Goal: Task Accomplishment & Management: Complete application form

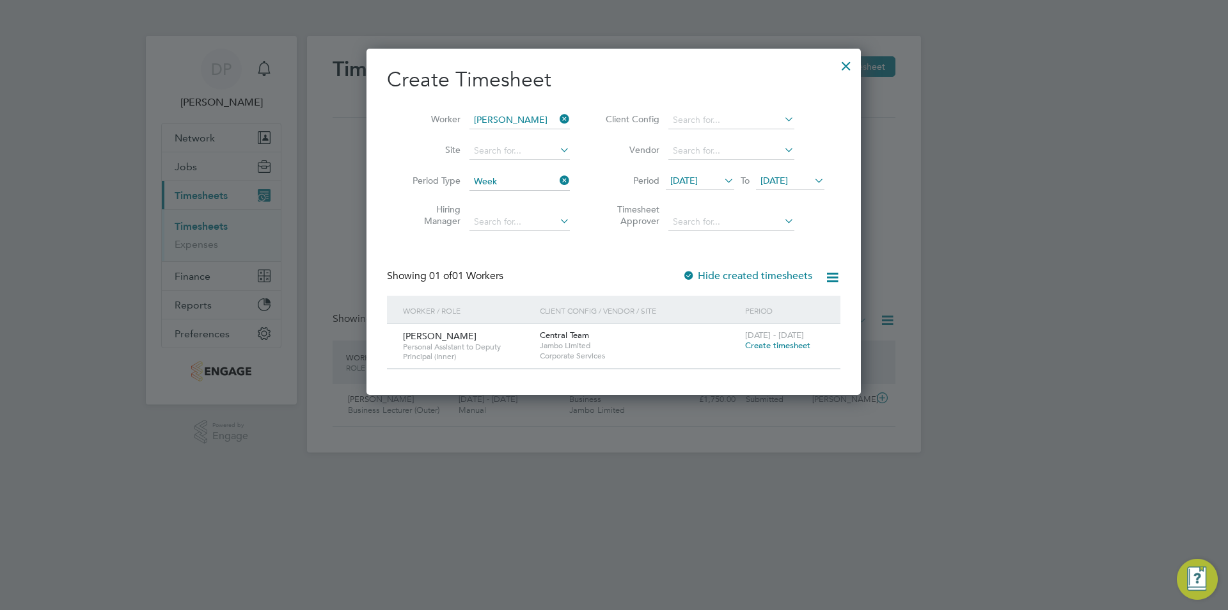
scroll to position [346, 495]
click at [689, 205] on li "Timesheet Approver" at bounding box center [713, 217] width 255 height 40
click at [569, 262] on div "Create Timesheet Worker [PERSON_NAME] Site Period Type Week Hiring Manager Clie…" at bounding box center [613, 218] width 453 height 303
drag, startPoint x: 967, startPoint y: 130, endPoint x: 820, endPoint y: 64, distance: 161.4
click at [963, 129] on div at bounding box center [614, 305] width 1228 height 610
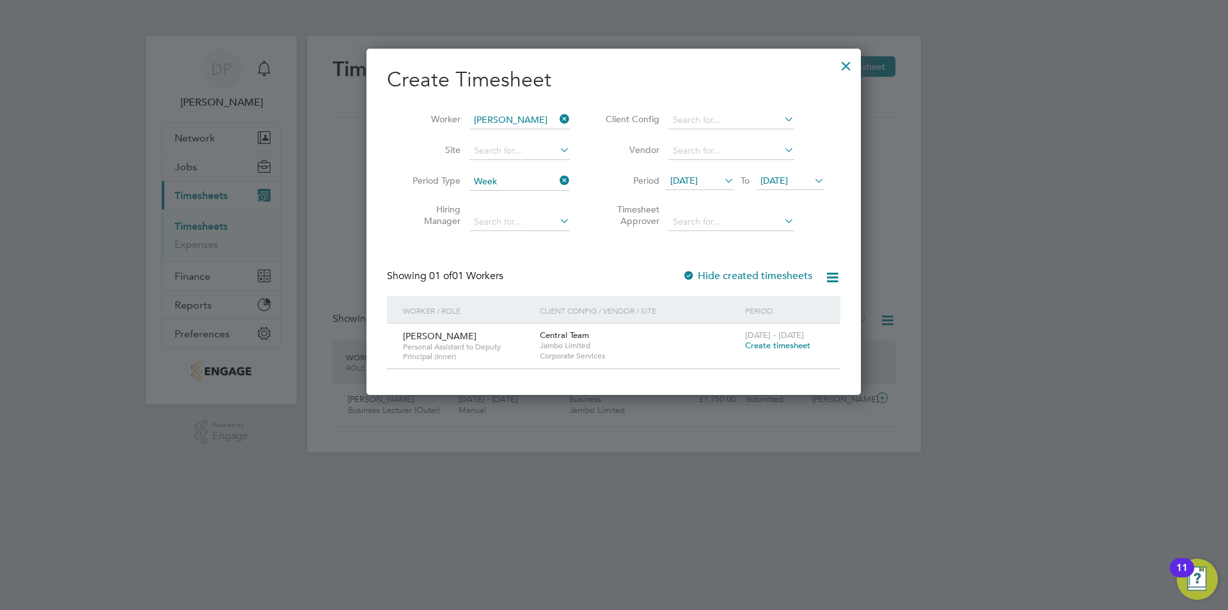
click at [833, 272] on icon at bounding box center [832, 277] width 16 height 16
drag, startPoint x: 847, startPoint y: 59, endPoint x: 840, endPoint y: 58, distance: 7.2
click at [845, 59] on div at bounding box center [846, 62] width 23 height 23
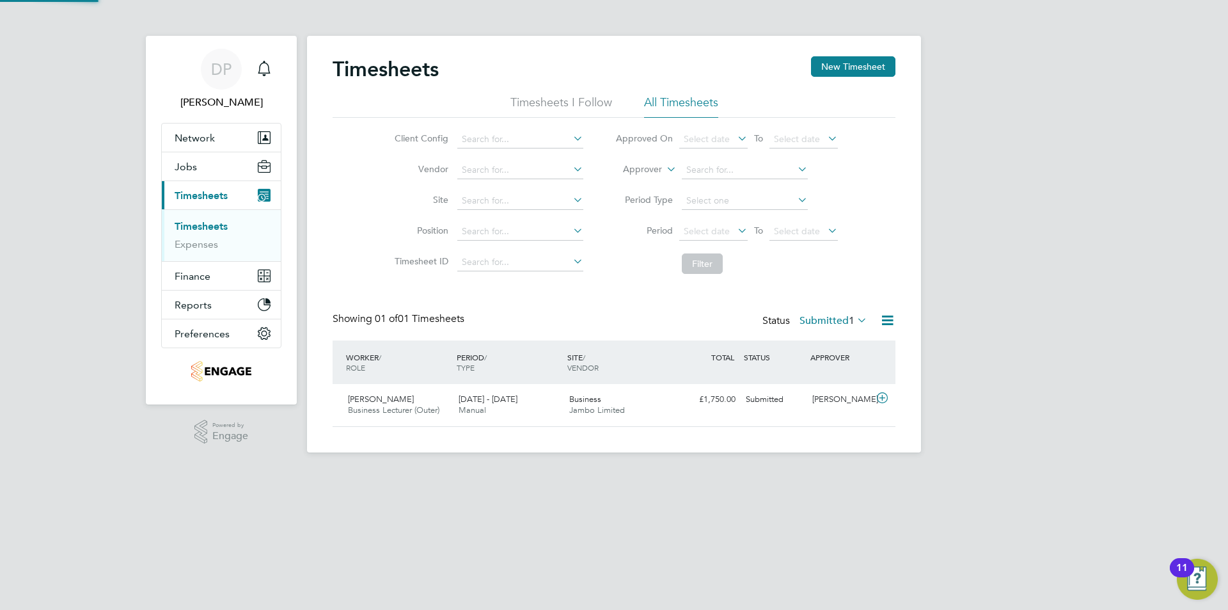
scroll to position [33, 111]
click at [865, 65] on button "New Timesheet" at bounding box center [853, 66] width 84 height 20
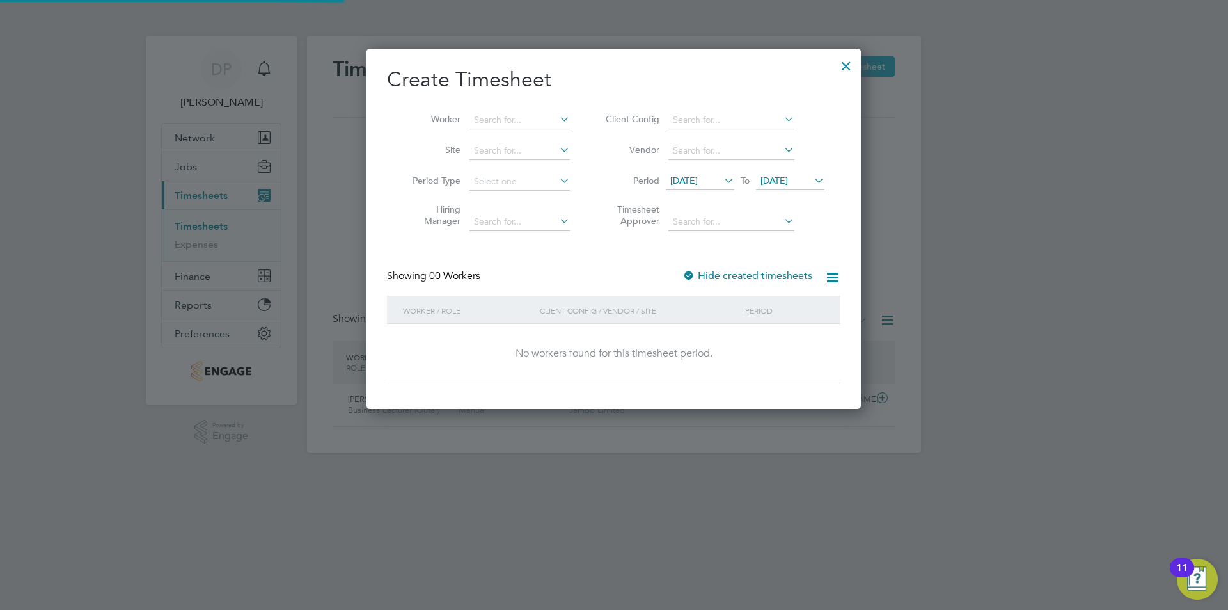
scroll to position [361, 495]
click at [542, 121] on input at bounding box center [519, 120] width 100 height 18
click at [500, 136] on b "[PERSON_NAME]" at bounding box center [511, 137] width 74 height 11
type input "[PERSON_NAME]"
click at [504, 179] on input at bounding box center [519, 182] width 100 height 18
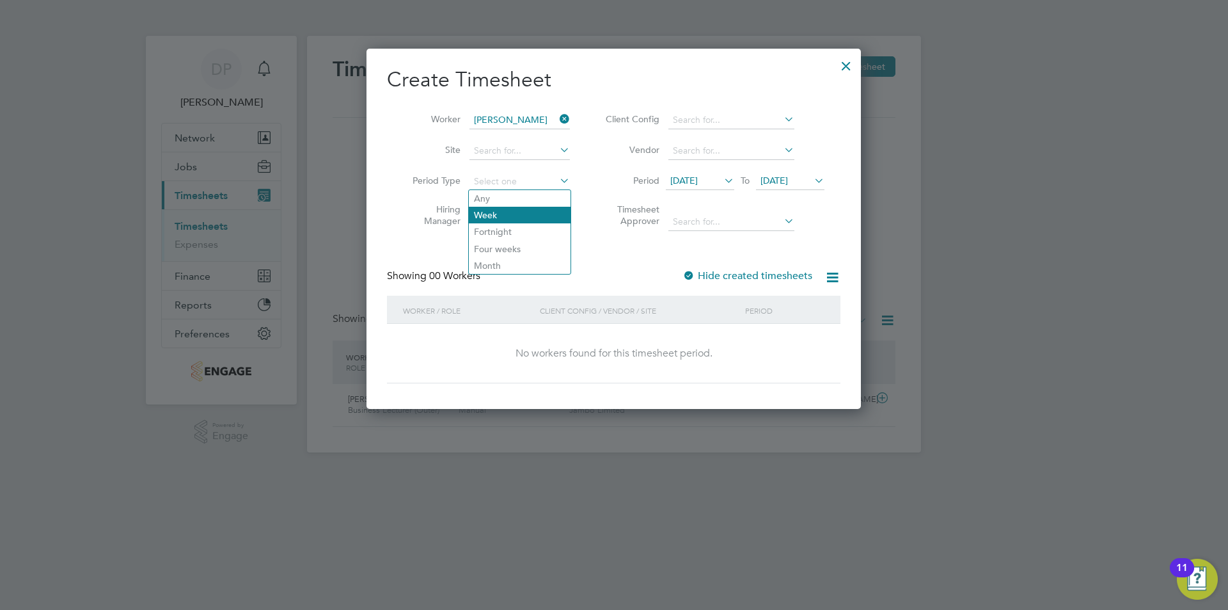
click at [510, 216] on li "Week" at bounding box center [520, 215] width 102 height 17
type input "Week"
click at [690, 184] on span "[DATE]" at bounding box center [684, 181] width 28 height 12
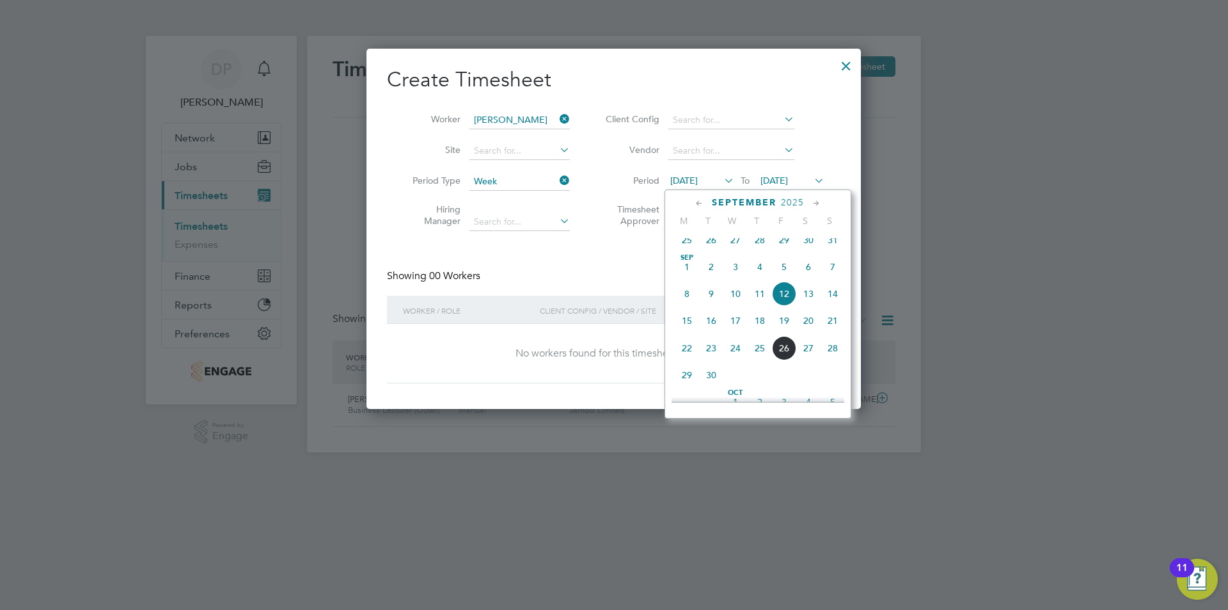
click at [685, 360] on span "22" at bounding box center [687, 348] width 24 height 24
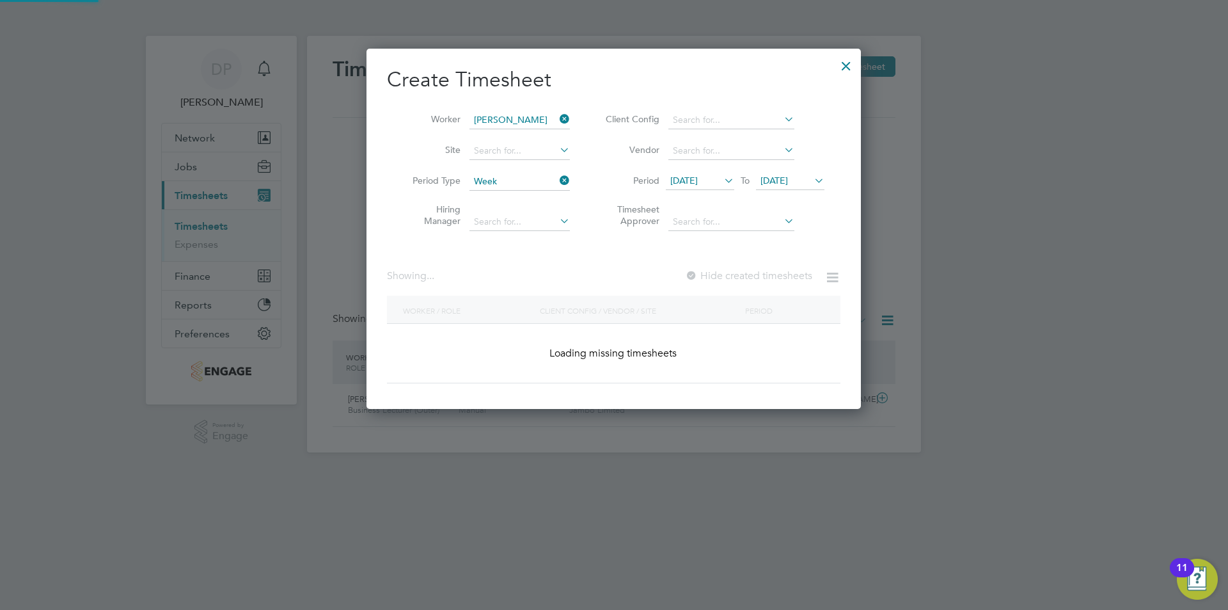
scroll to position [346, 495]
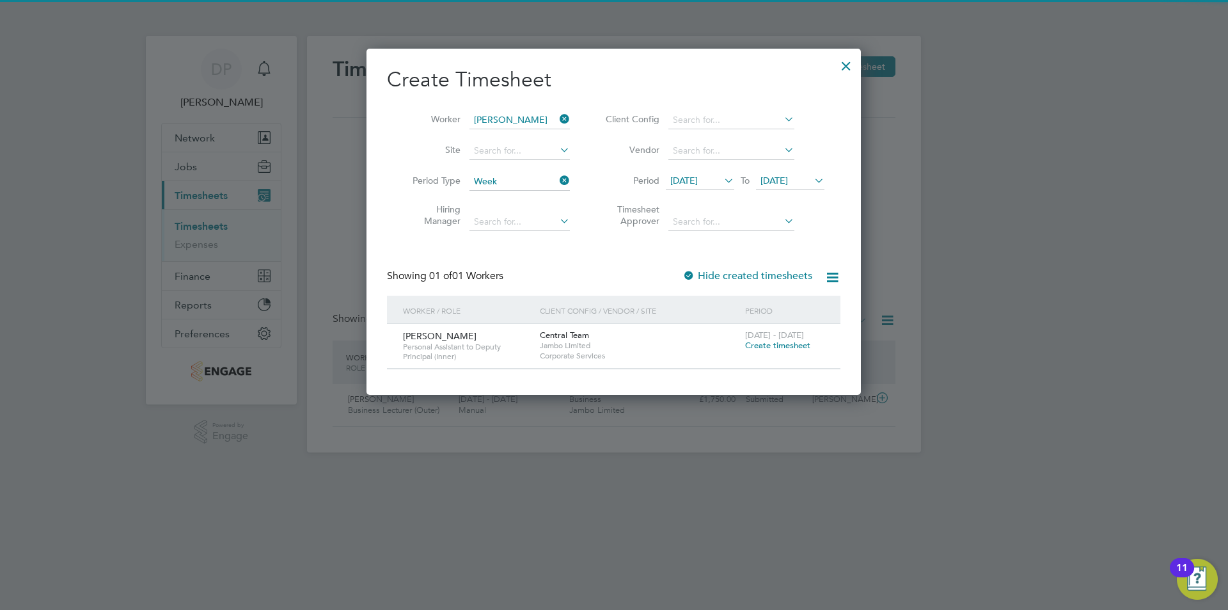
click at [789, 187] on span "[DATE]" at bounding box center [790, 181] width 68 height 17
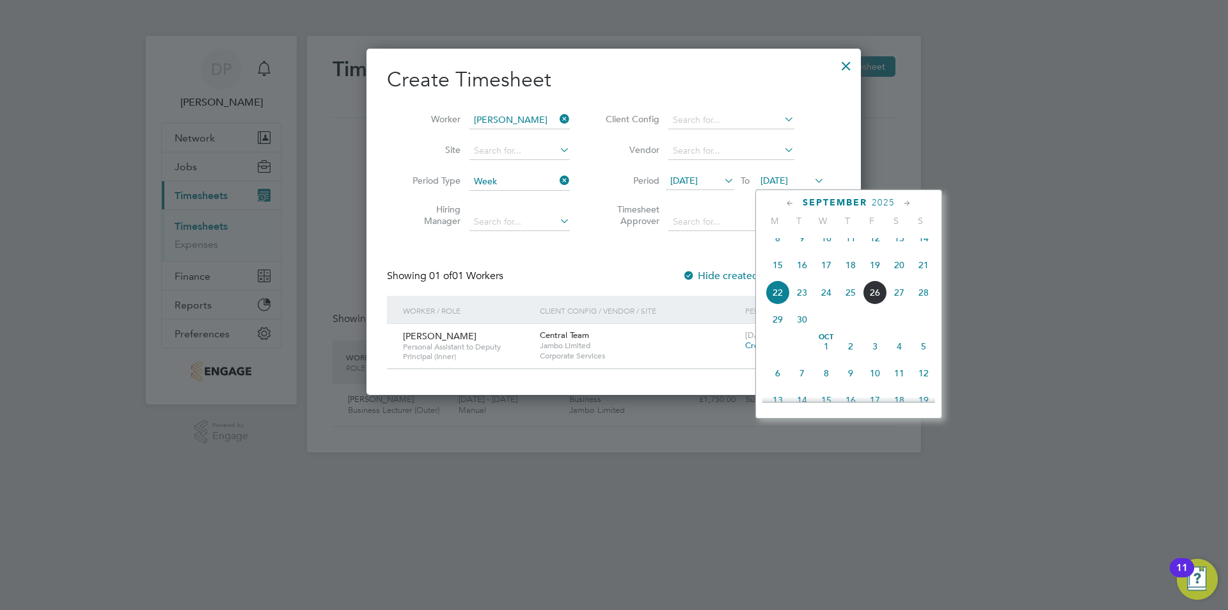
click at [872, 304] on span "26" at bounding box center [875, 292] width 24 height 24
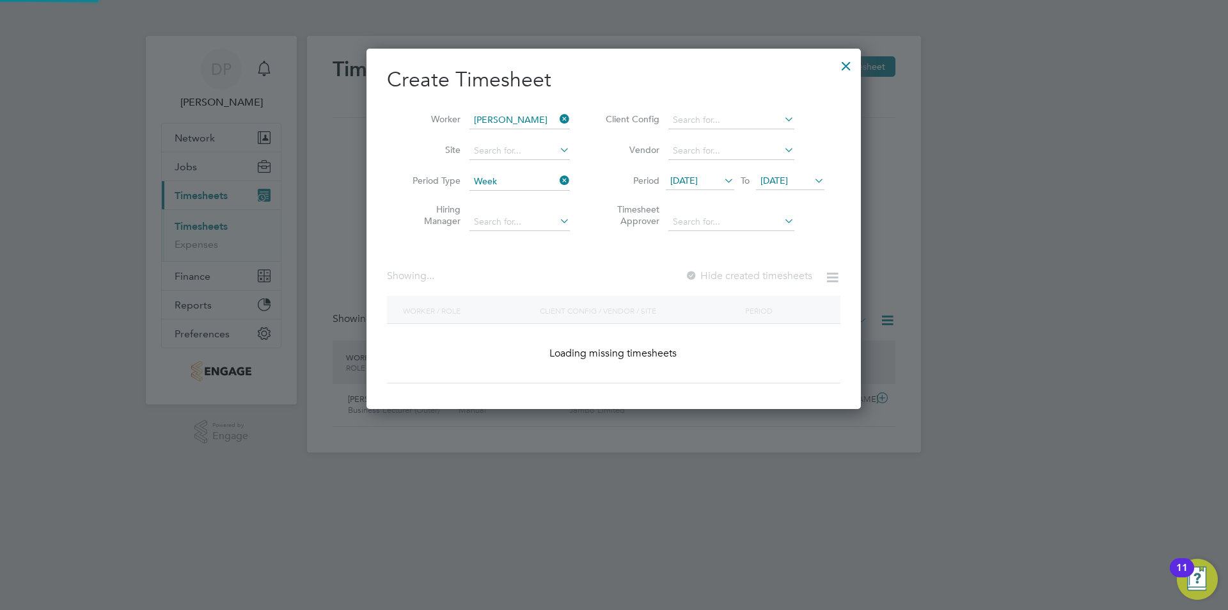
scroll to position [346, 495]
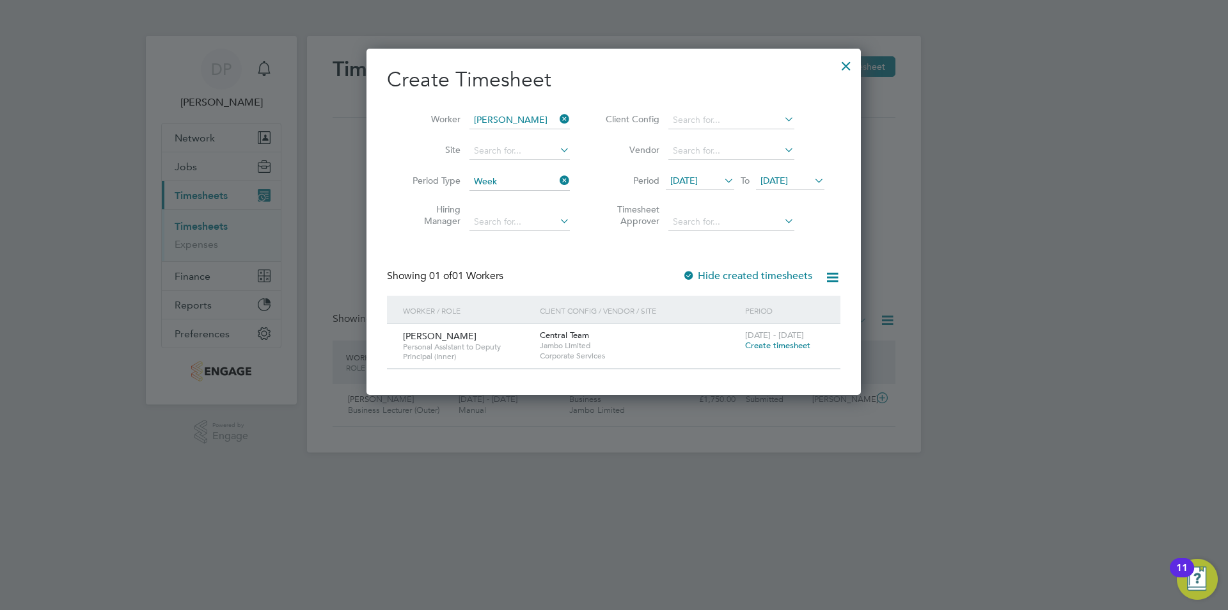
click at [564, 352] on span "Corporate Services" at bounding box center [639, 356] width 199 height 10
click at [711, 215] on input at bounding box center [731, 222] width 126 height 18
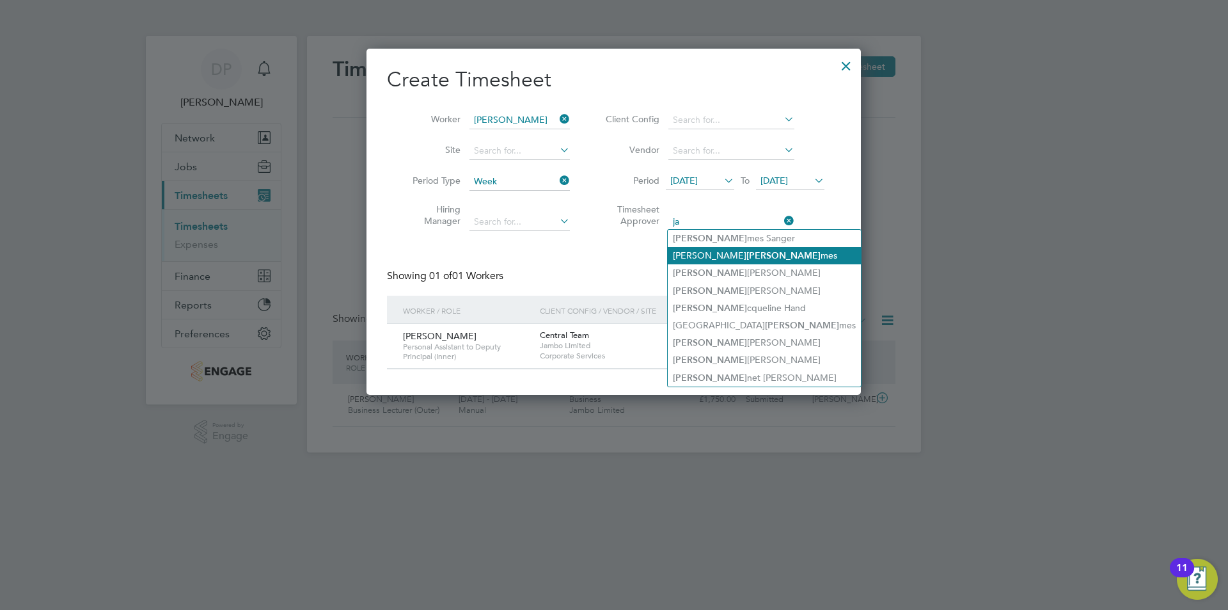
type input "j"
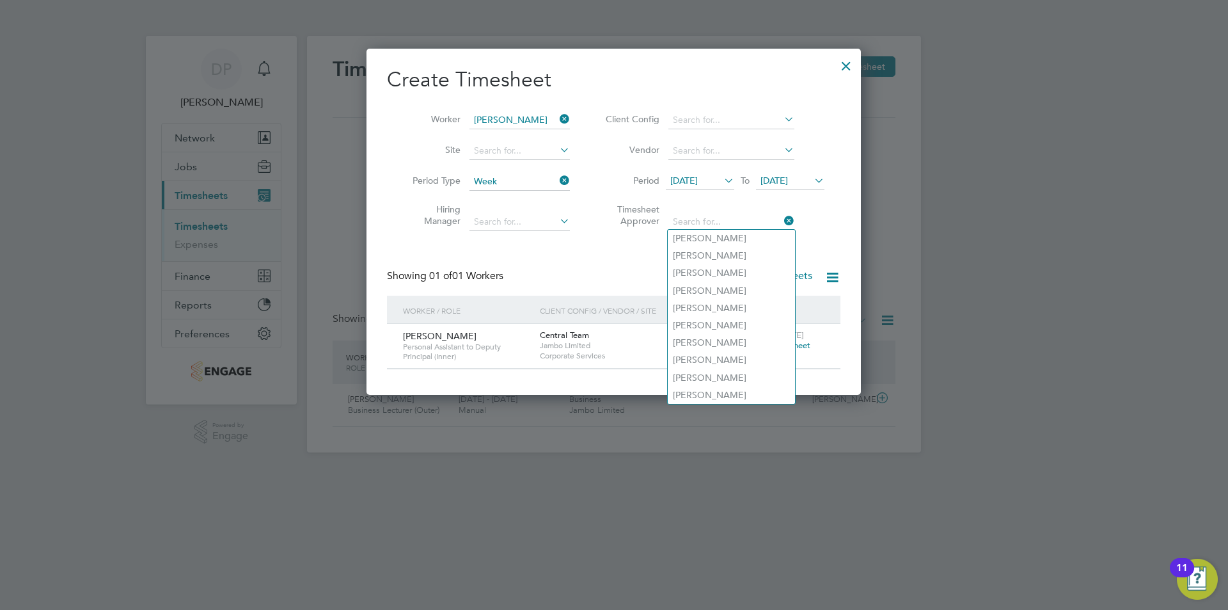
click at [551, 265] on div "Create Timesheet Worker [PERSON_NAME] Site Period Type Week Hiring Manager Clie…" at bounding box center [613, 218] width 453 height 303
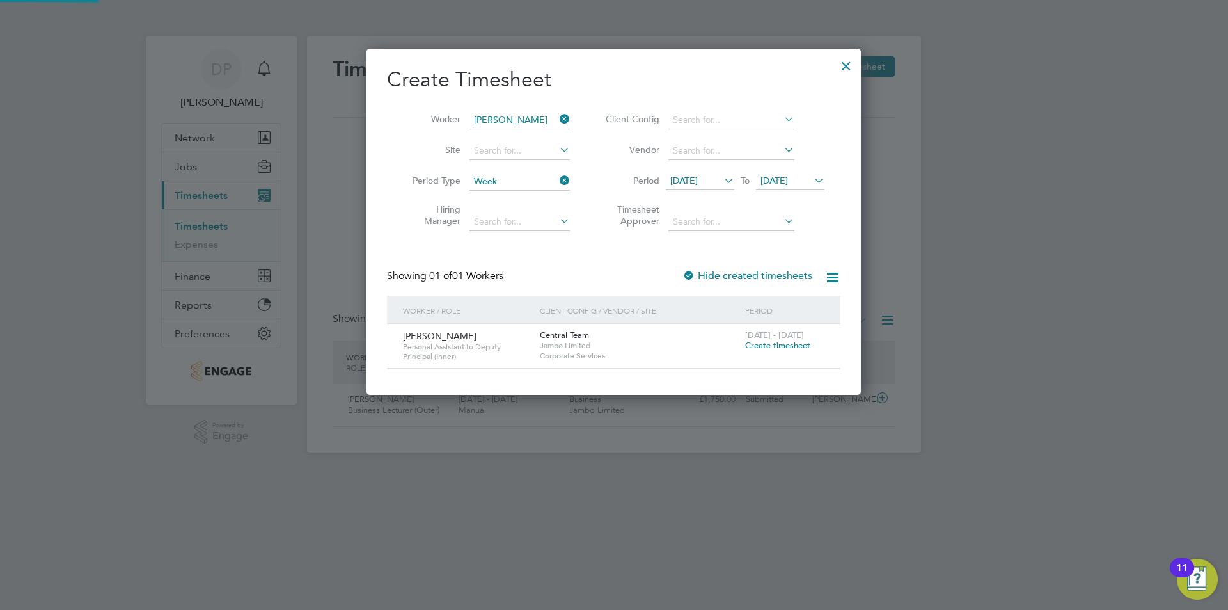
scroll to position [6, 6]
click at [763, 343] on span "Create timesheet" at bounding box center [777, 345] width 65 height 11
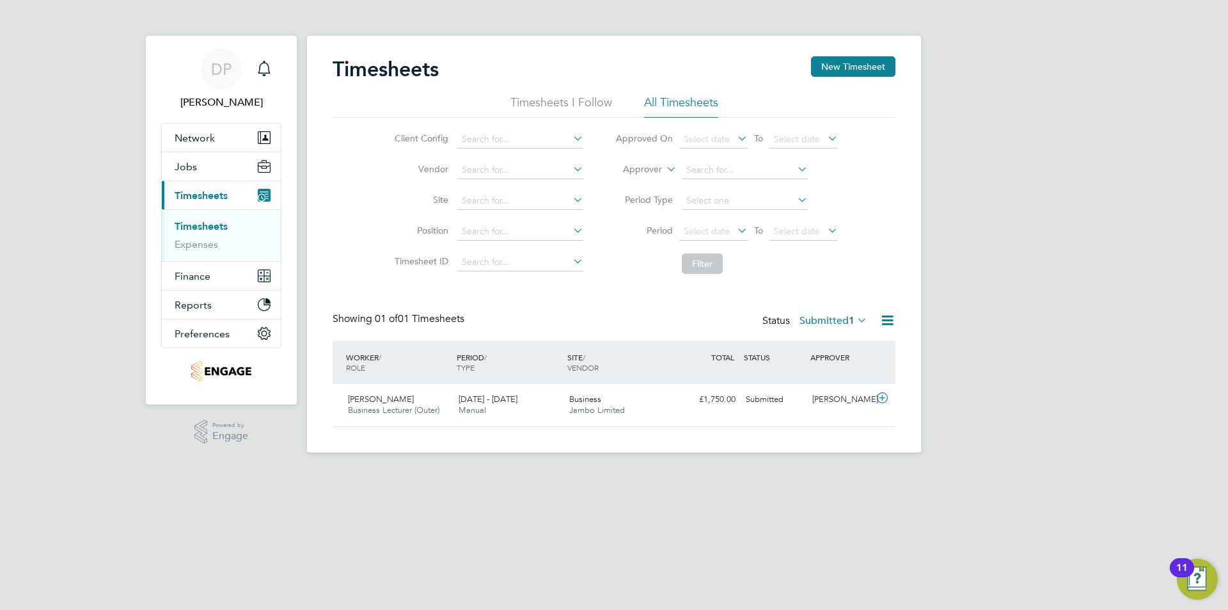
scroll to position [0, 0]
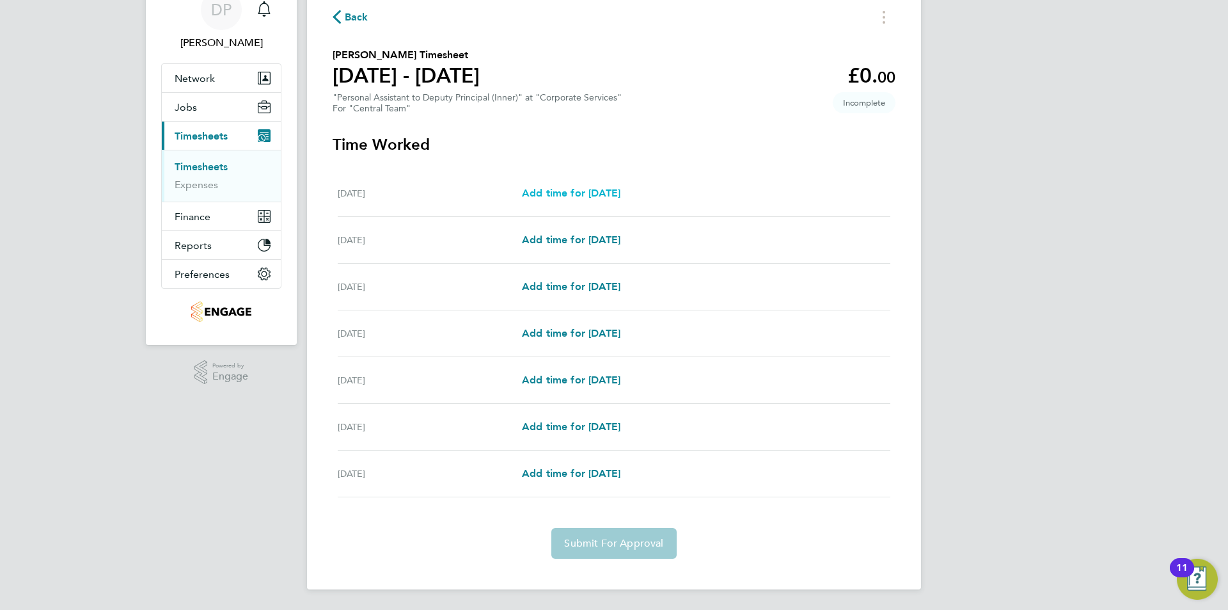
click at [576, 187] on span "Add time for [DATE]" at bounding box center [571, 193] width 98 height 12
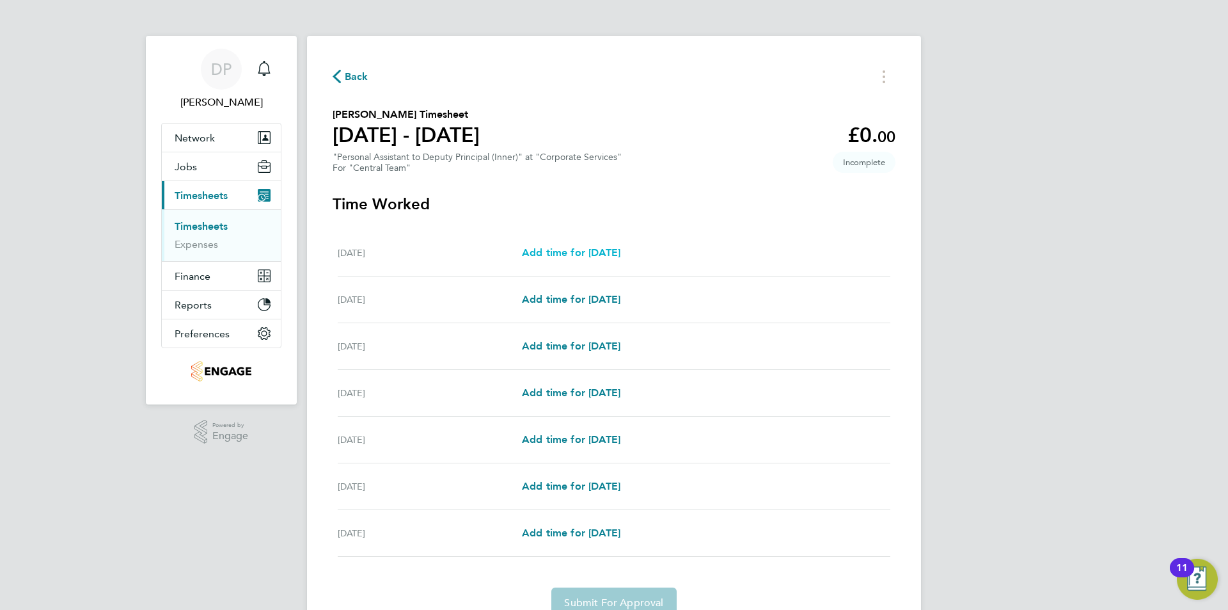
select select "60"
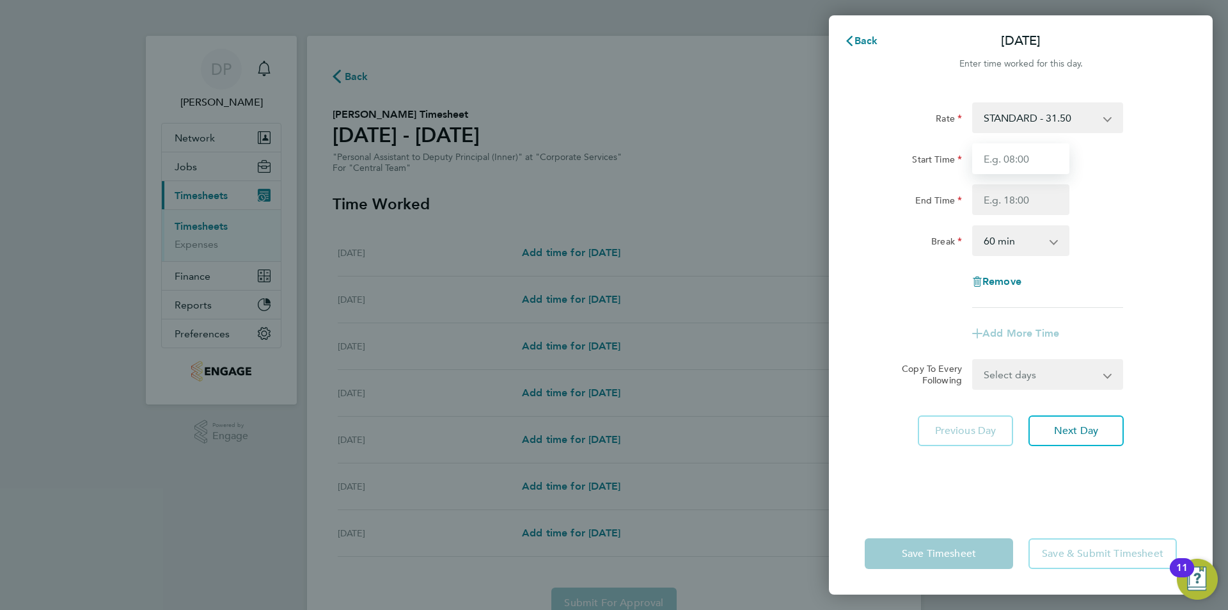
click at [996, 161] on input "Start Time" at bounding box center [1020, 158] width 97 height 31
click at [1007, 162] on input "Start Time" at bounding box center [1020, 158] width 97 height 31
type input "08:30"
click at [998, 201] on input "End Time" at bounding box center [1020, 199] width 97 height 31
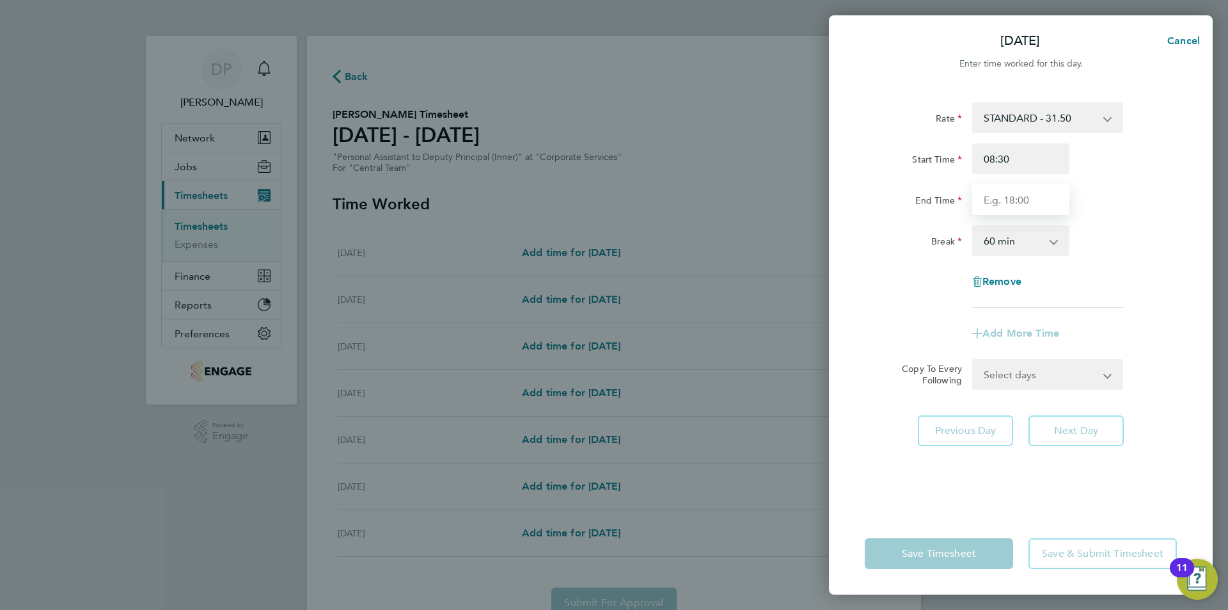
type input "17:00"
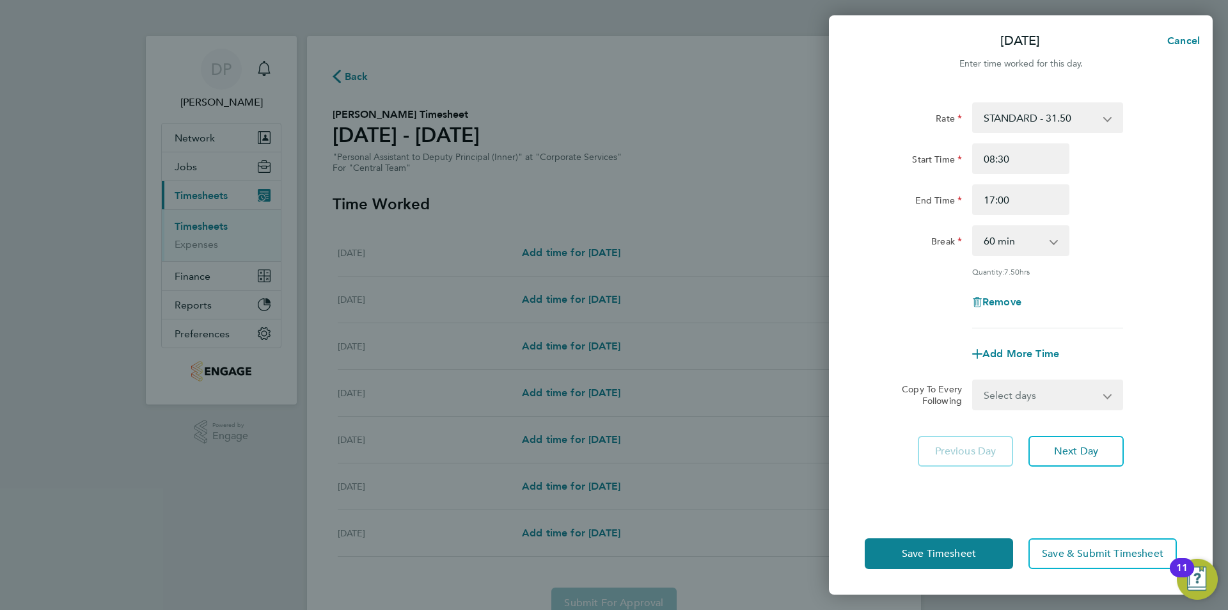
click at [1029, 336] on app-timesheet-line-form-group "Rate STANDARD - 31.50 Start Time 08:30 End Time 17:00 Break 0 min 15 min 30 min…" at bounding box center [1021, 235] width 312 height 267
click at [1088, 458] on button "Next Day" at bounding box center [1075, 451] width 95 height 31
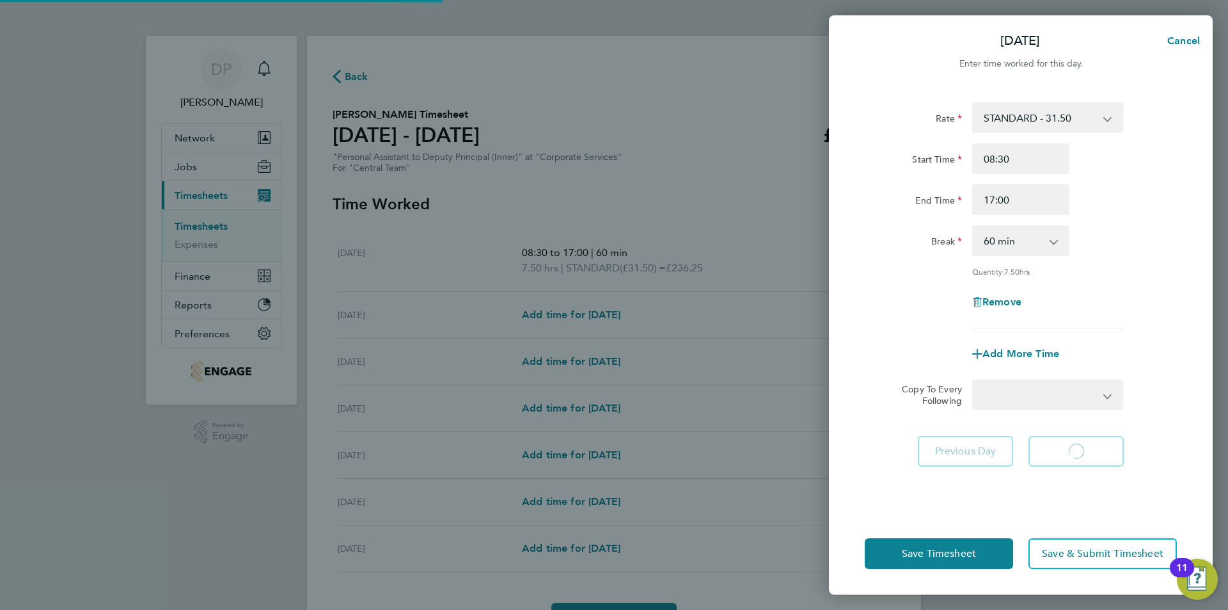
select select "60"
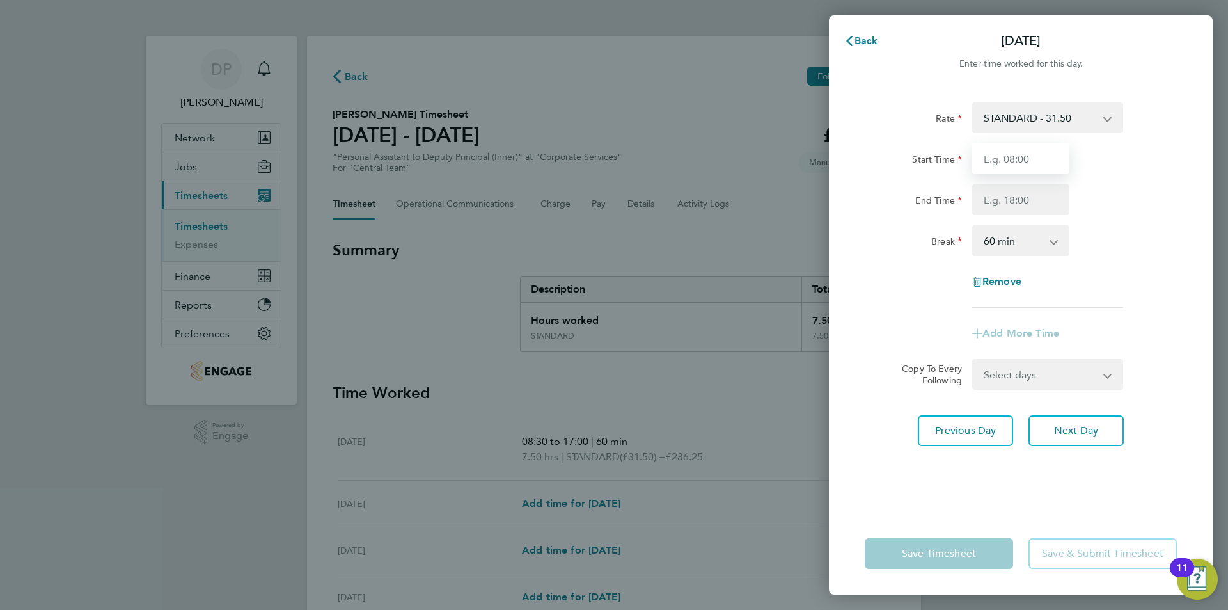
drag, startPoint x: 1004, startPoint y: 158, endPoint x: 1007, endPoint y: 164, distance: 7.5
click at [1004, 158] on input "Start Time" at bounding box center [1020, 158] width 97 height 31
type input "08:30"
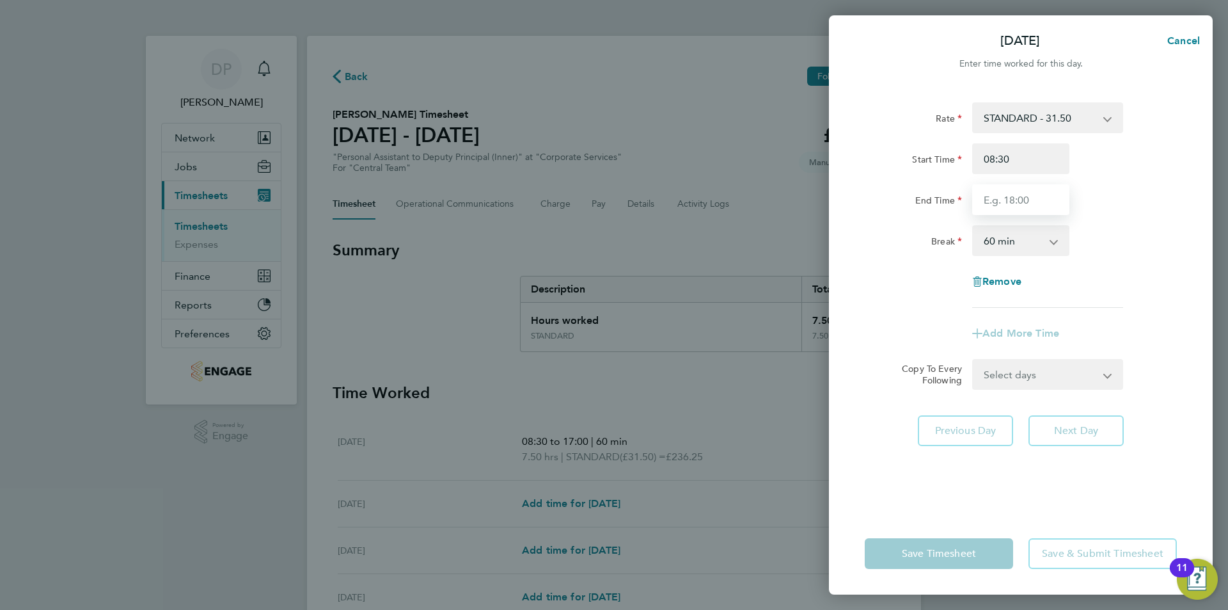
drag, startPoint x: 1007, startPoint y: 201, endPoint x: 1029, endPoint y: 198, distance: 22.6
click at [1007, 201] on input "End Time" at bounding box center [1020, 199] width 97 height 31
type input "17:00"
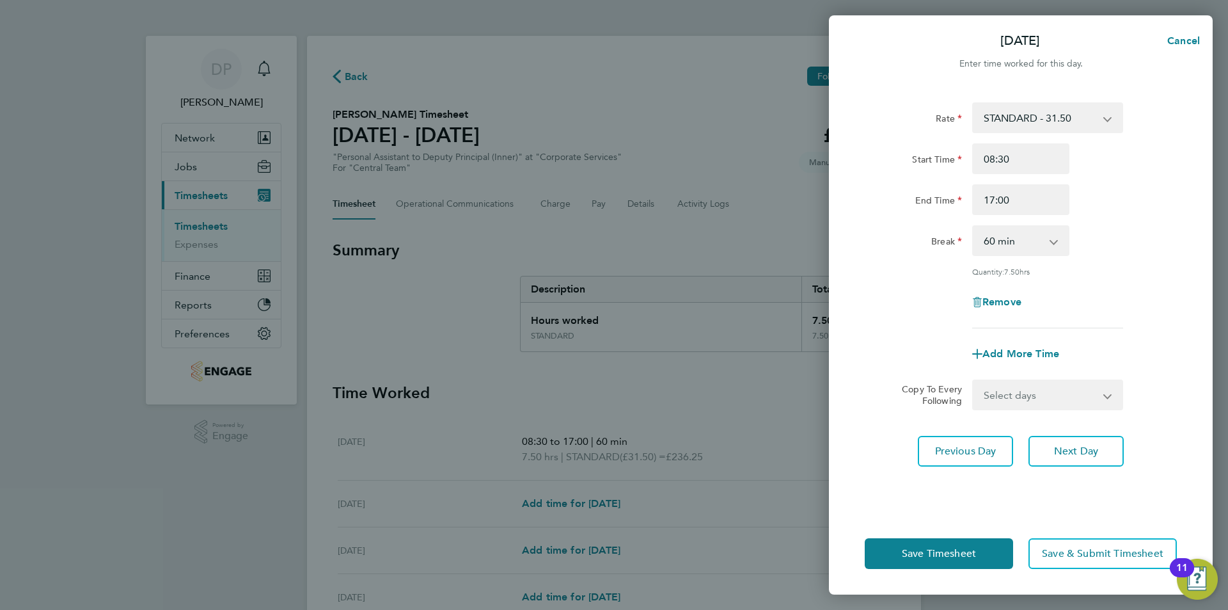
click at [1078, 428] on div "Rate STANDARD - 31.50 Start Time 08:30 End Time 17:00 Break 0 min 15 min 30 min…" at bounding box center [1021, 299] width 384 height 425
click at [1021, 160] on input "08:30" at bounding box center [1020, 158] width 97 height 31
drag, startPoint x: 1020, startPoint y: 159, endPoint x: 932, endPoint y: 145, distance: 89.4
click at [932, 145] on div "Start Time 08:30" at bounding box center [1021, 158] width 322 height 31
type input "09:00"
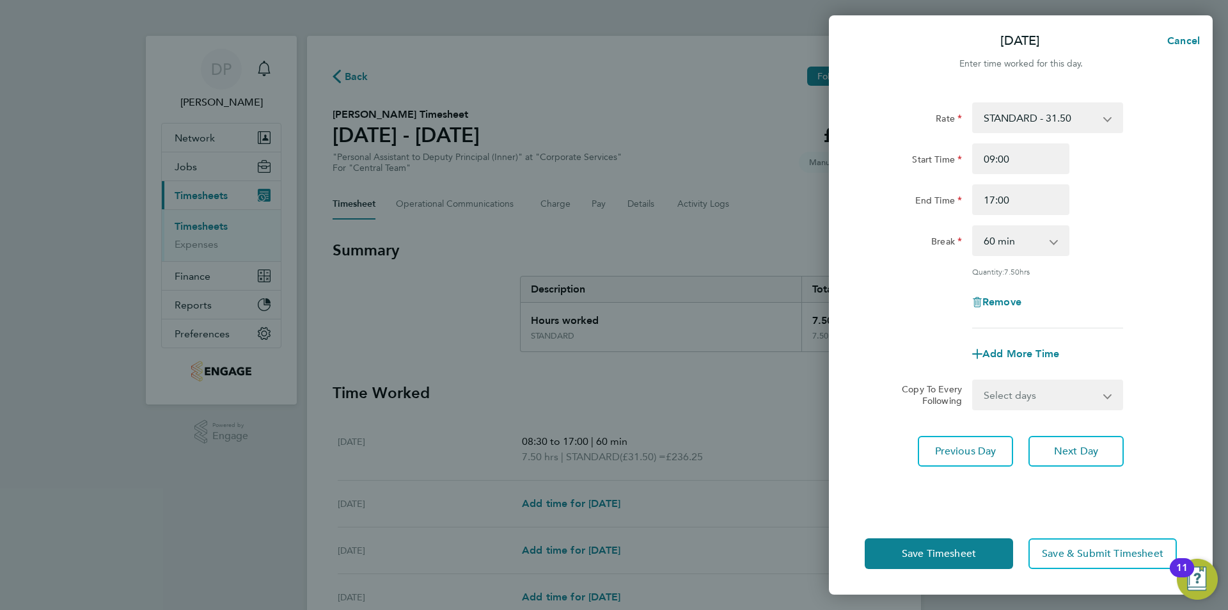
click at [1008, 250] on select "0 min 15 min 30 min 45 min 60 min 75 min 90 min" at bounding box center [1012, 240] width 79 height 28
select select "30"
click at [973, 226] on select "0 min 15 min 30 min 45 min 60 min 75 min 90 min" at bounding box center [1012, 240] width 79 height 28
click at [1076, 440] on button "Next Day" at bounding box center [1075, 451] width 95 height 31
select select "60"
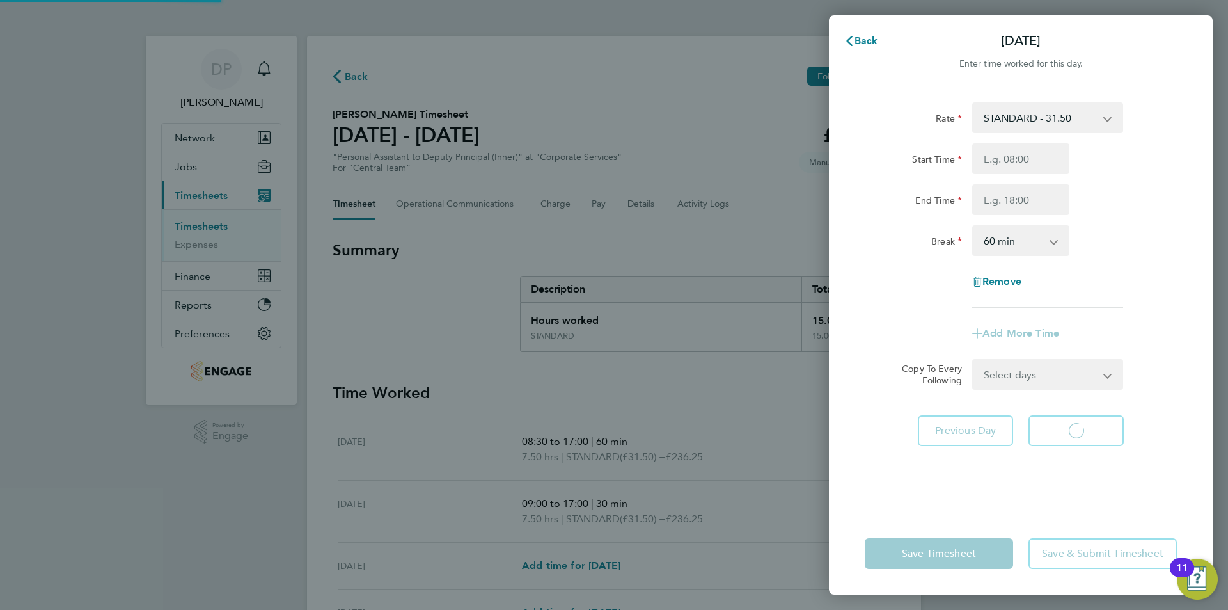
select select "60"
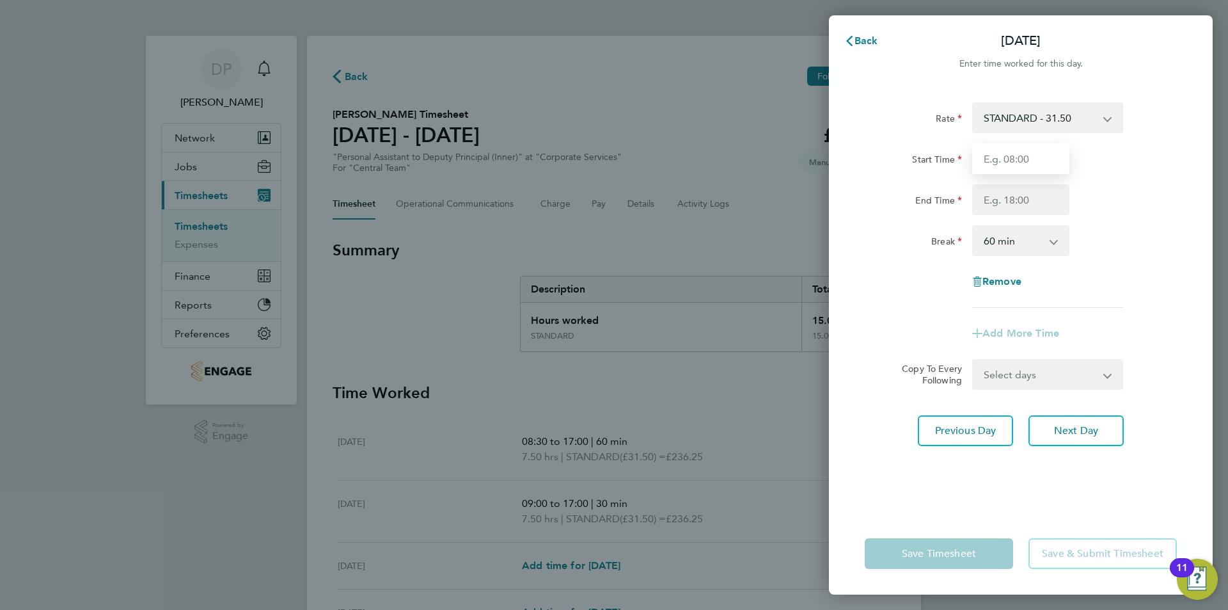
drag, startPoint x: 1035, startPoint y: 161, endPoint x: 1042, endPoint y: 176, distance: 16.3
click at [1035, 161] on input "Start Time" at bounding box center [1020, 158] width 97 height 31
type input "09:00"
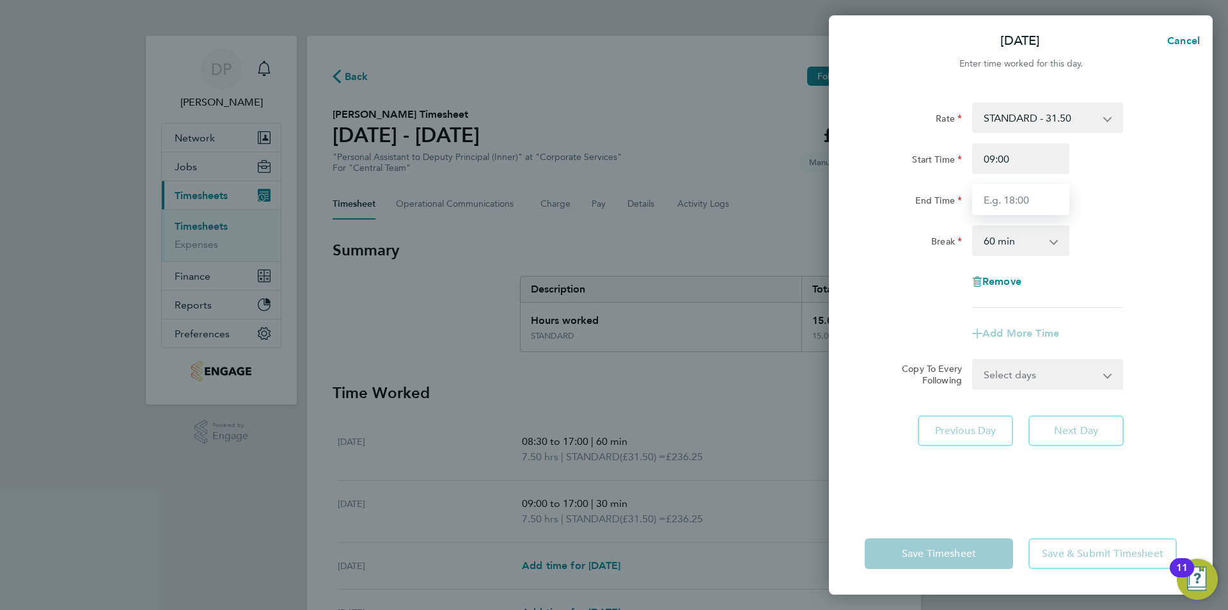
click at [1034, 207] on input "End Time" at bounding box center [1020, 199] width 97 height 31
type input "17:00"
drag, startPoint x: 1019, startPoint y: 235, endPoint x: 1019, endPoint y: 244, distance: 8.3
click at [1019, 235] on select "0 min 15 min 30 min 45 min 60 min 75 min 90 min" at bounding box center [1012, 240] width 79 height 28
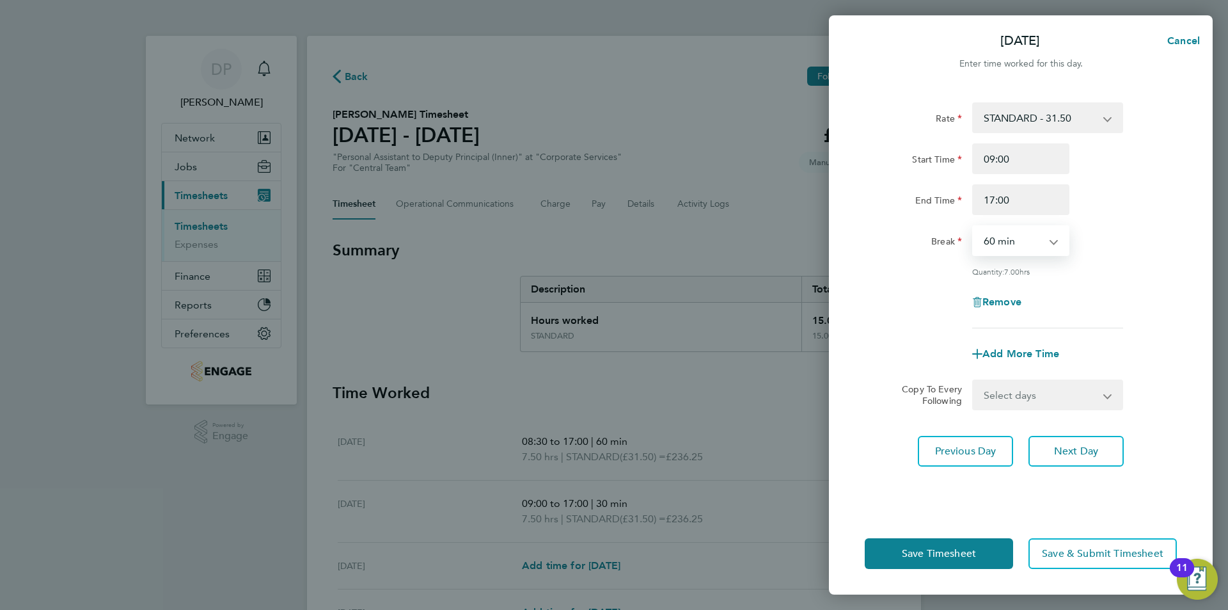
select select "30"
click at [973, 226] on select "0 min 15 min 30 min 45 min 60 min 75 min 90 min" at bounding box center [1012, 240] width 79 height 28
click at [1071, 441] on button "Next Day" at bounding box center [1075, 451] width 95 height 31
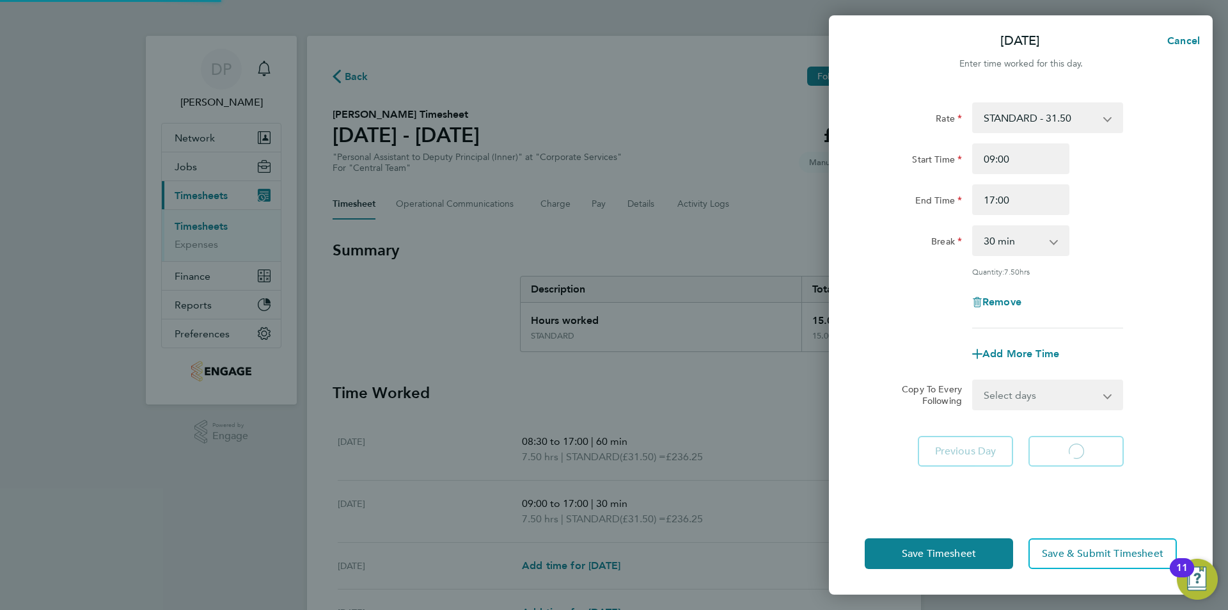
select select "60"
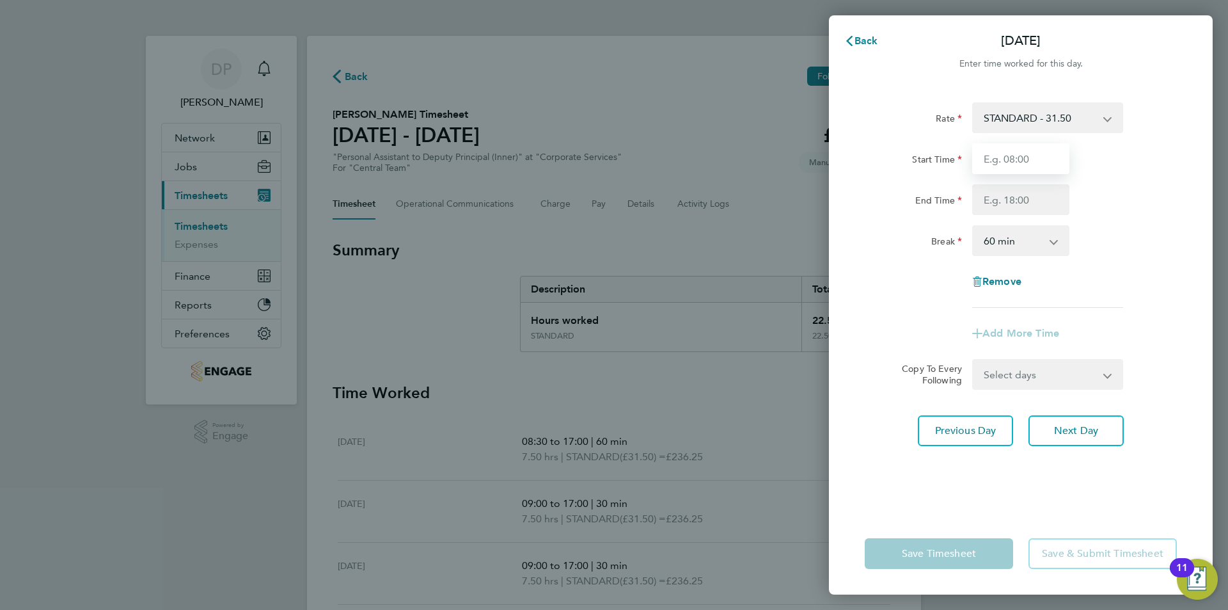
click at [1022, 161] on input "Start Time" at bounding box center [1020, 158] width 97 height 31
drag, startPoint x: 1024, startPoint y: 205, endPoint x: 1112, endPoint y: 226, distance: 90.8
click at [1028, 205] on input "End Time" at bounding box center [1020, 199] width 97 height 31
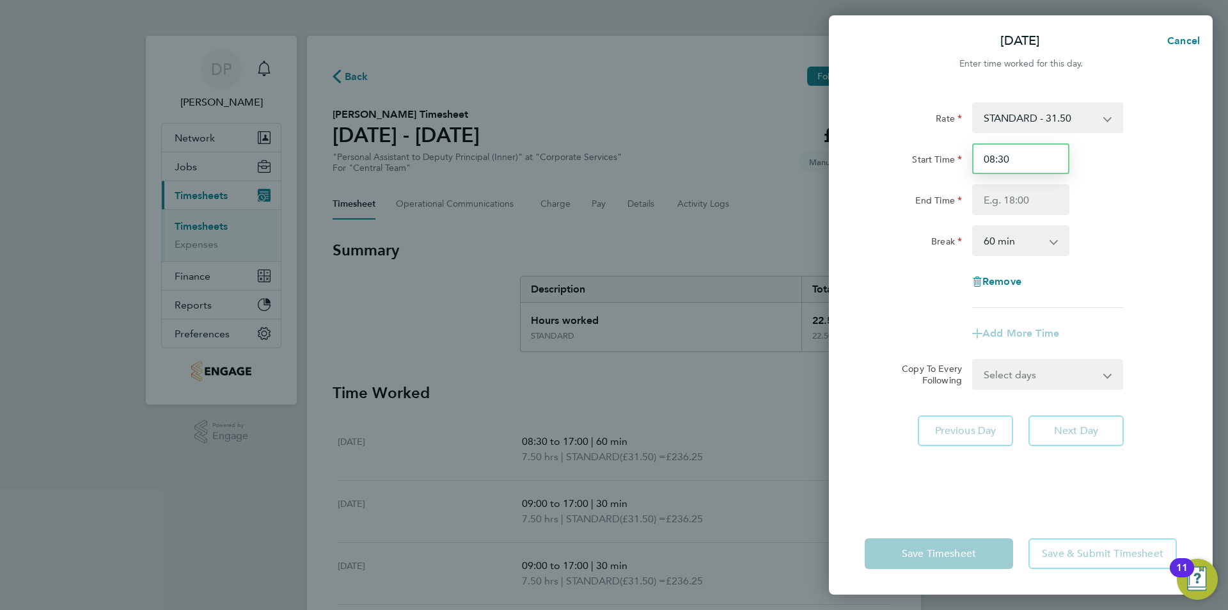
drag, startPoint x: 1018, startPoint y: 152, endPoint x: 929, endPoint y: 150, distance: 88.9
click at [933, 150] on div "Start Time 08:30" at bounding box center [1021, 158] width 322 height 31
type input "09:00"
click at [1020, 200] on input "End Time" at bounding box center [1020, 199] width 97 height 31
type input "17:00"
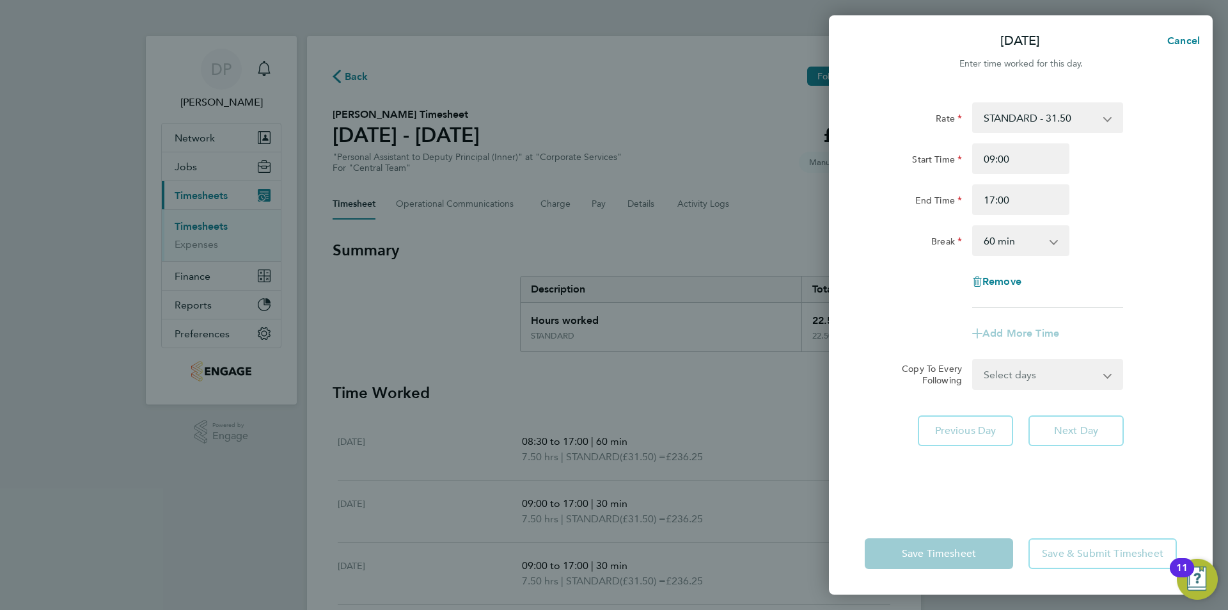
click at [999, 241] on select "0 min 15 min 30 min 45 min 60 min 75 min 90 min" at bounding box center [1012, 240] width 79 height 28
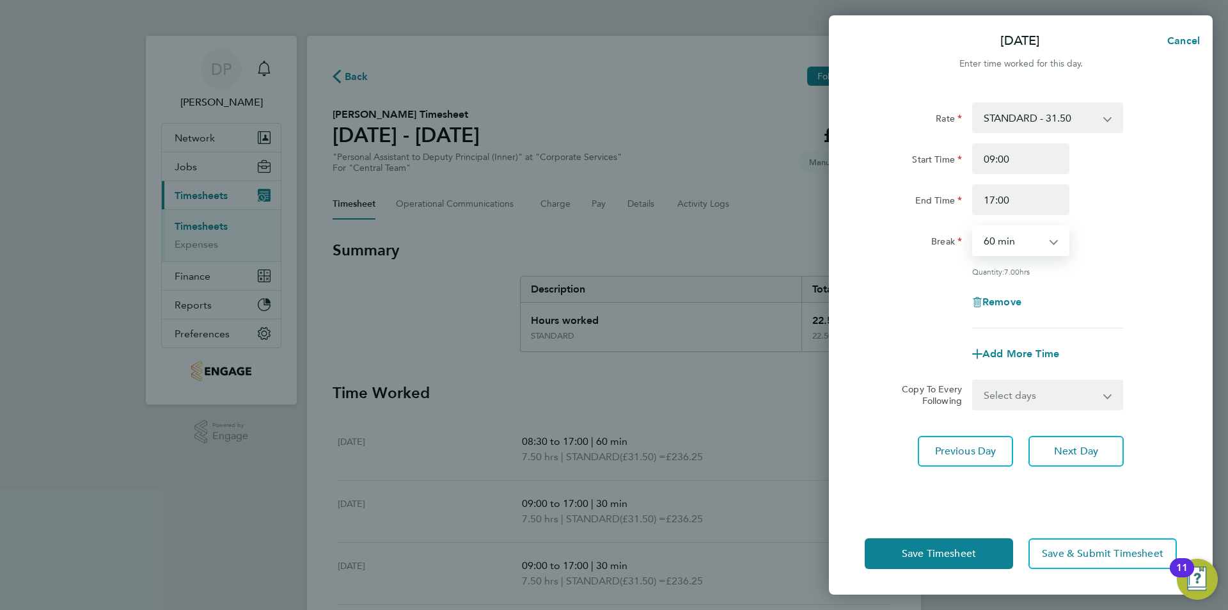
select select "30"
click at [973, 226] on select "0 min 15 min 30 min 45 min 60 min 75 min 90 min" at bounding box center [1012, 240] width 79 height 28
click at [1074, 460] on button "Next Day" at bounding box center [1075, 451] width 95 height 31
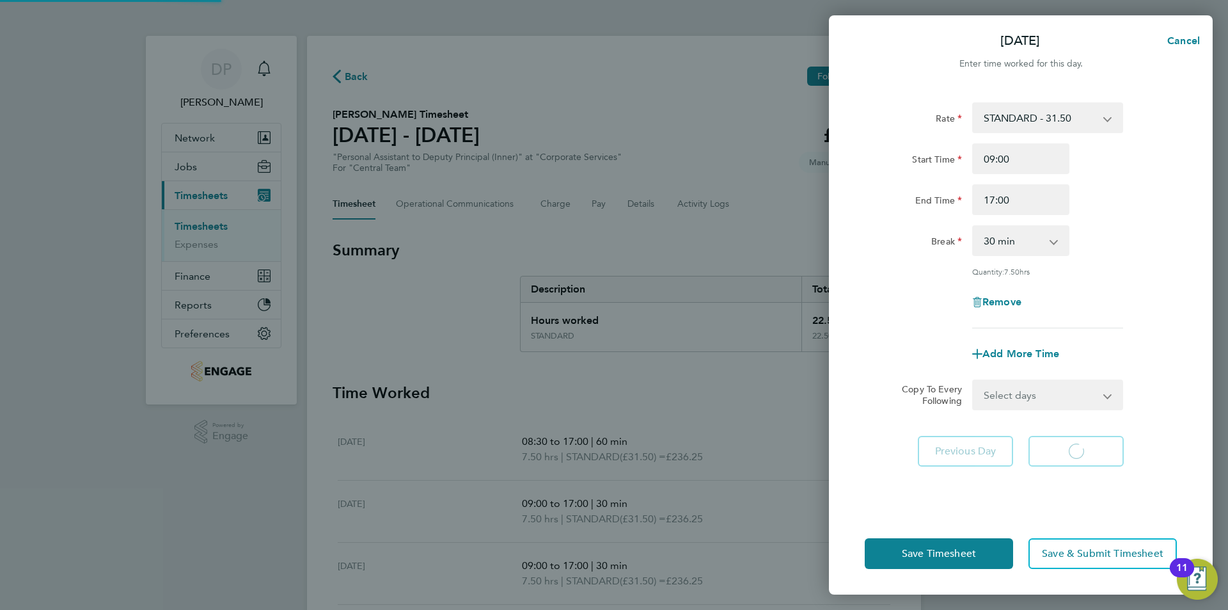
select select "60"
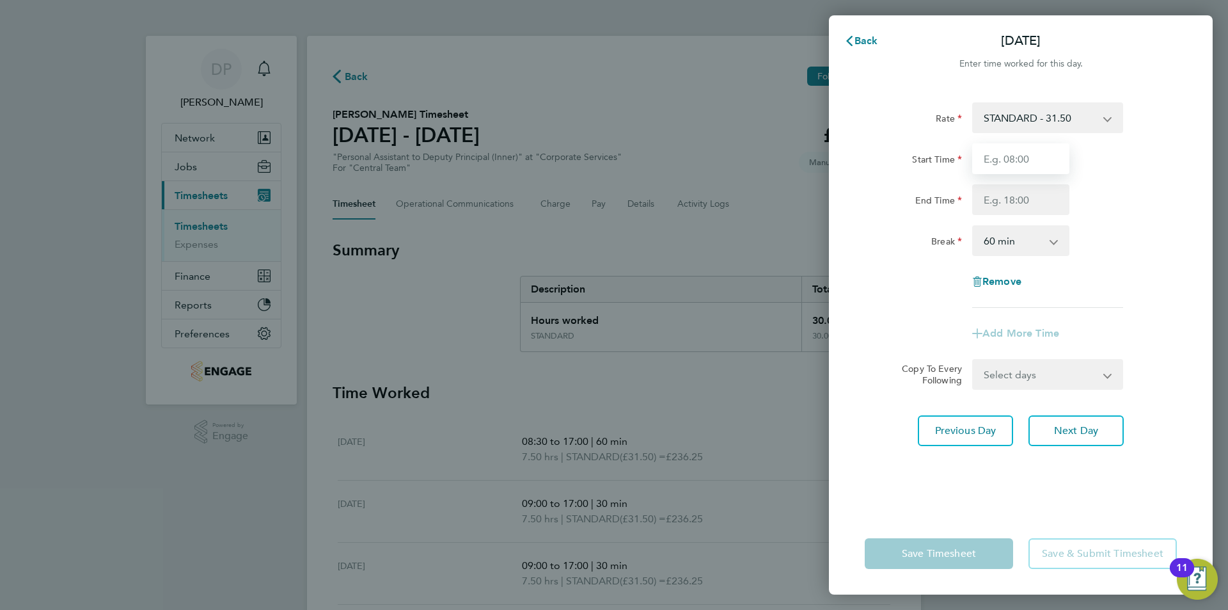
click at [1007, 161] on input "Start Time" at bounding box center [1020, 158] width 97 height 31
type input "08:30"
click at [1014, 204] on input "End Time" at bounding box center [1020, 199] width 97 height 31
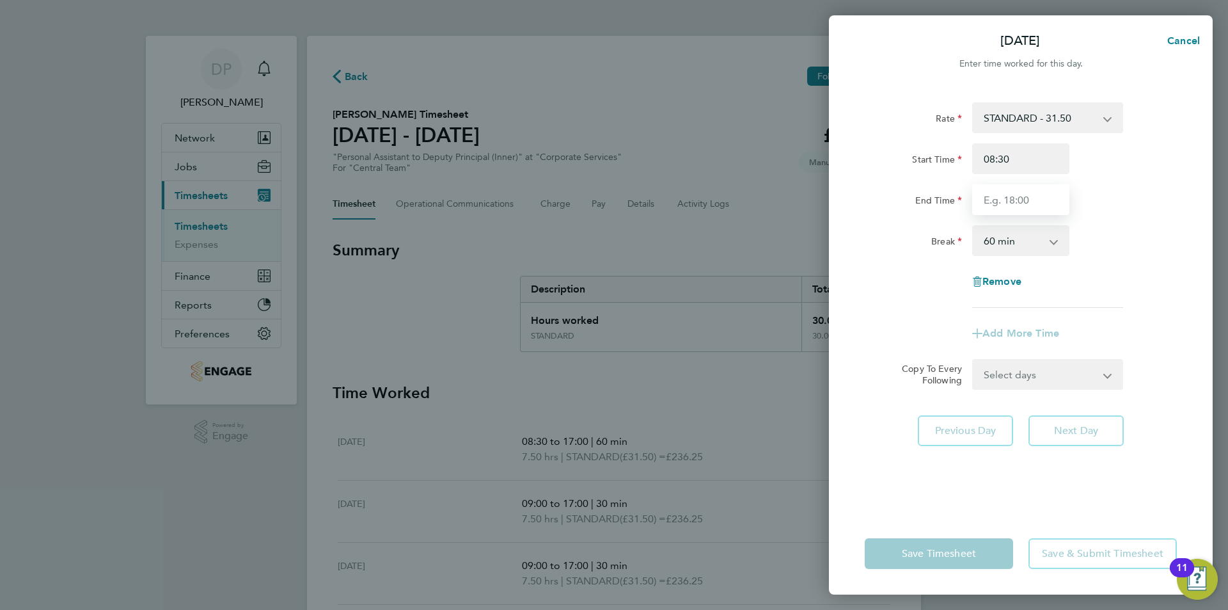
type input "17:00"
click at [1170, 196] on div "End Time 17:00" at bounding box center [1021, 199] width 322 height 31
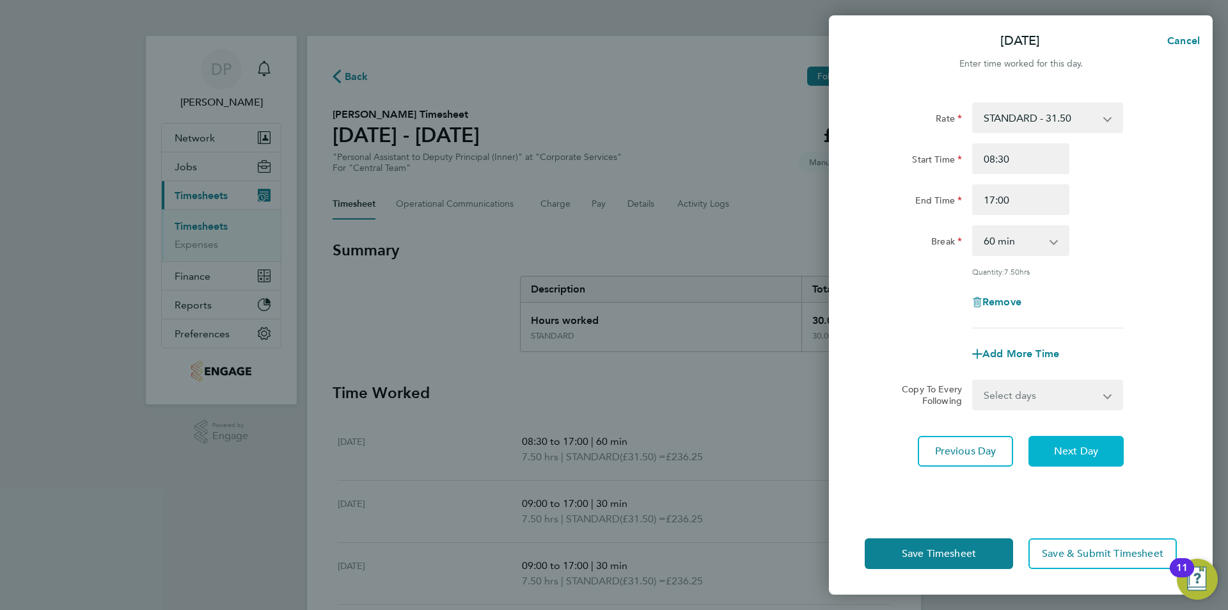
click at [1069, 460] on button "Next Day" at bounding box center [1075, 451] width 95 height 31
select select "60"
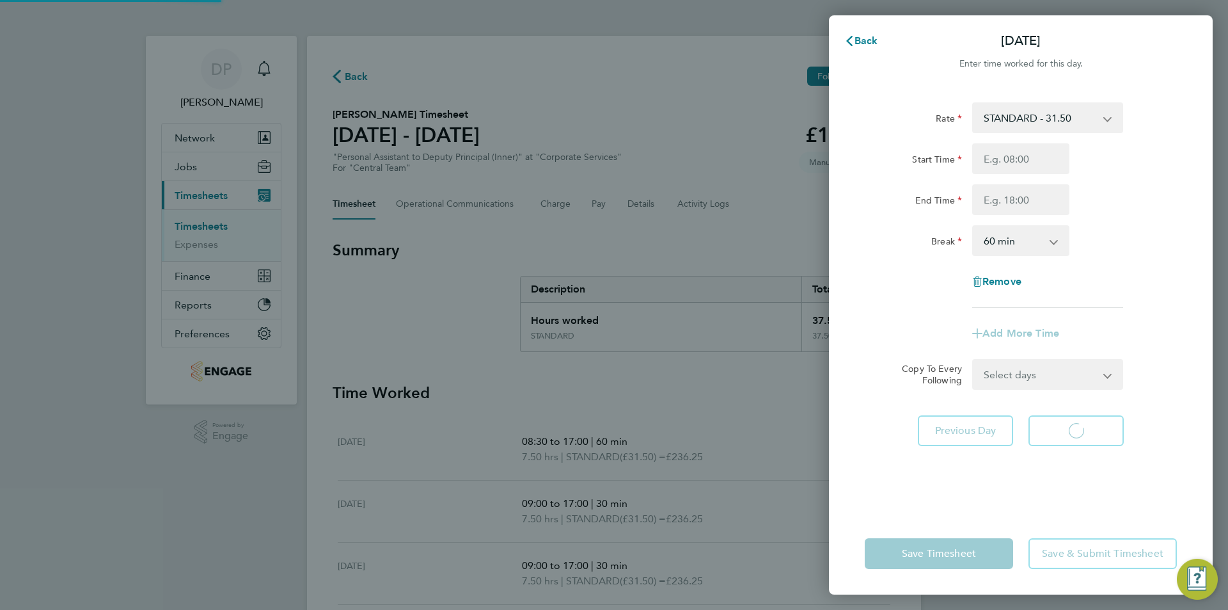
select select "60"
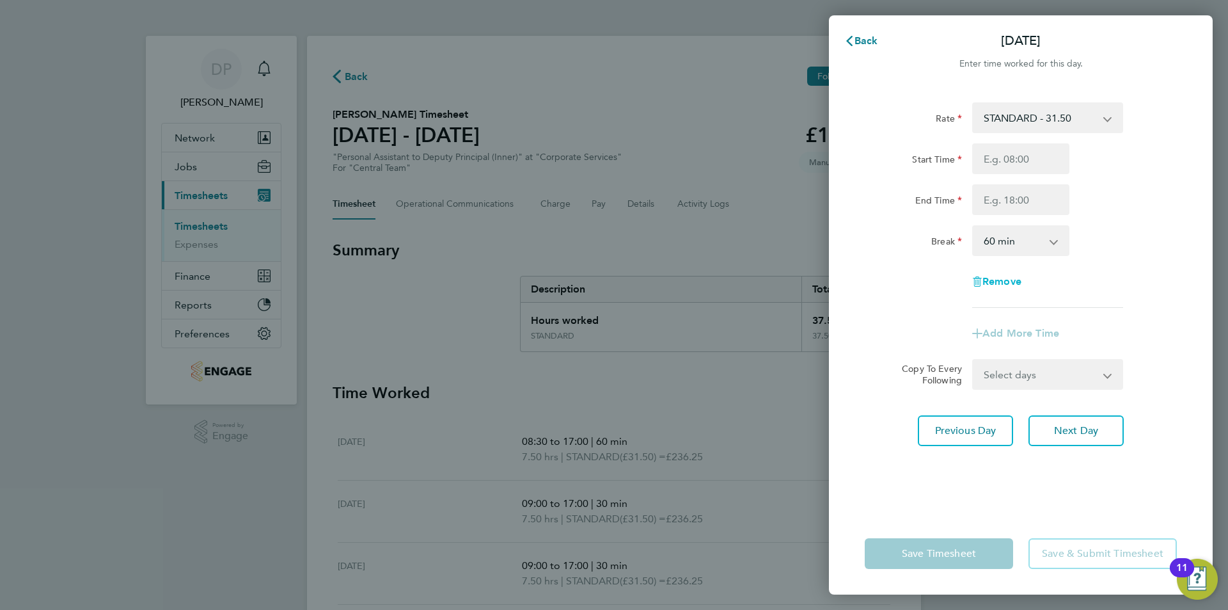
click at [1010, 276] on span "Remove" at bounding box center [1001, 281] width 39 height 12
select select "null"
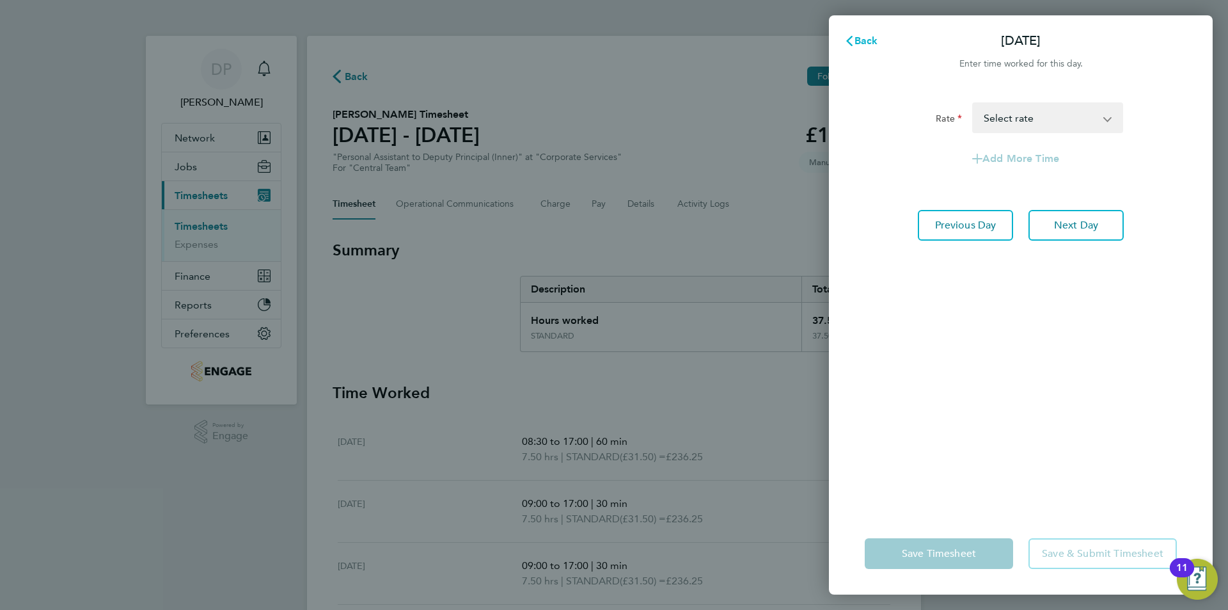
click at [866, 35] on span "Back" at bounding box center [867, 41] width 24 height 12
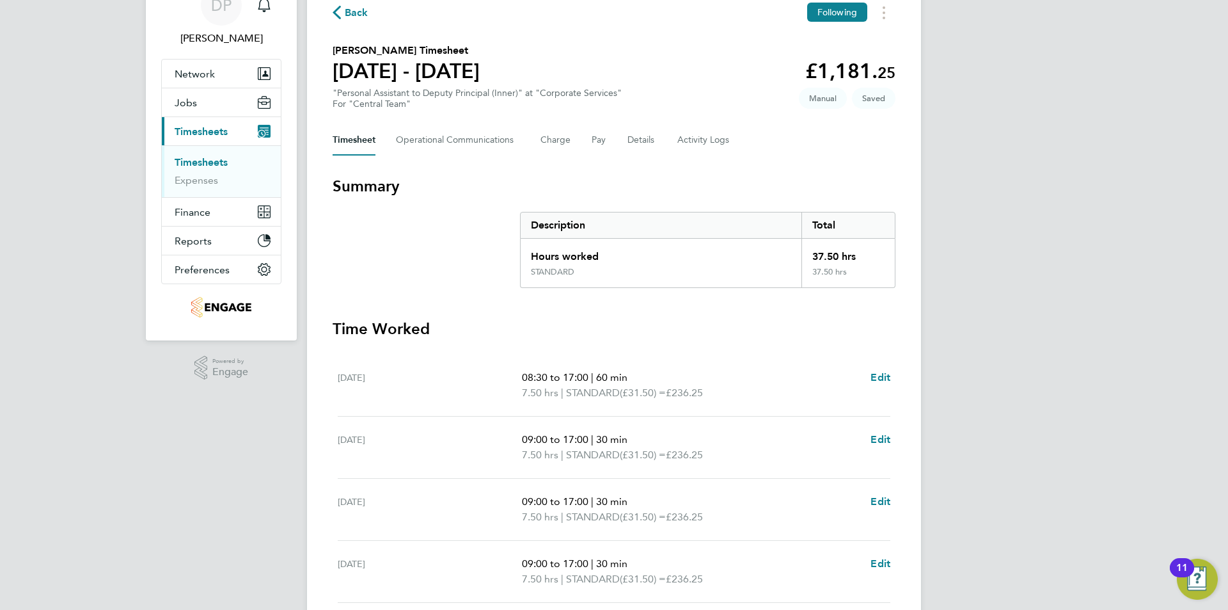
scroll to position [128, 0]
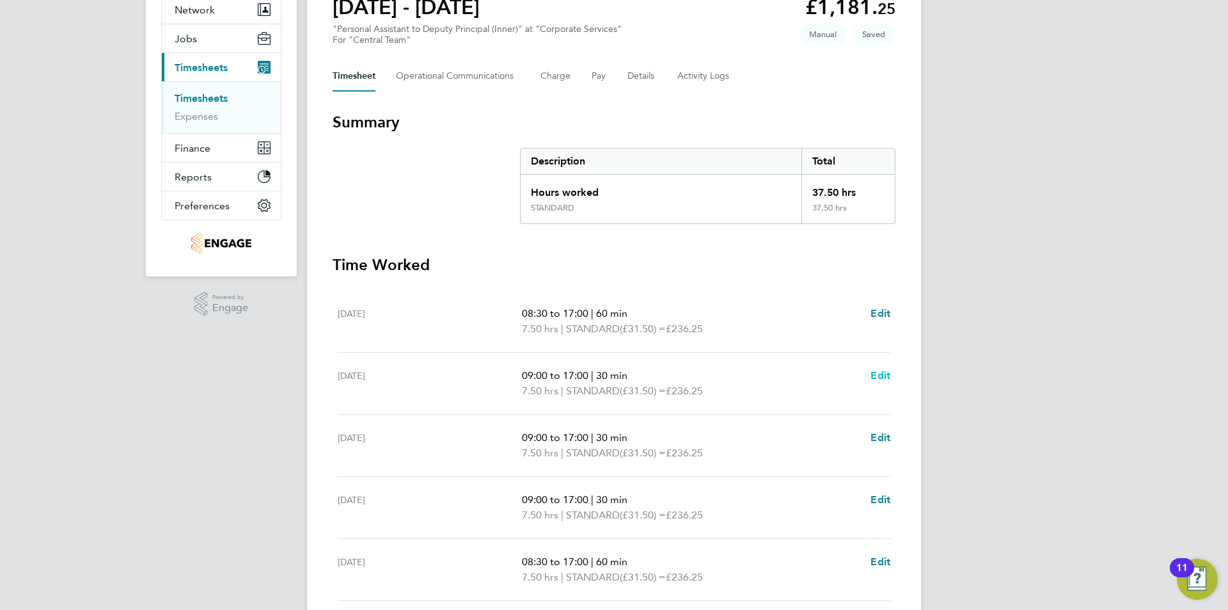
click at [882, 369] on span "Edit" at bounding box center [881, 375] width 20 height 12
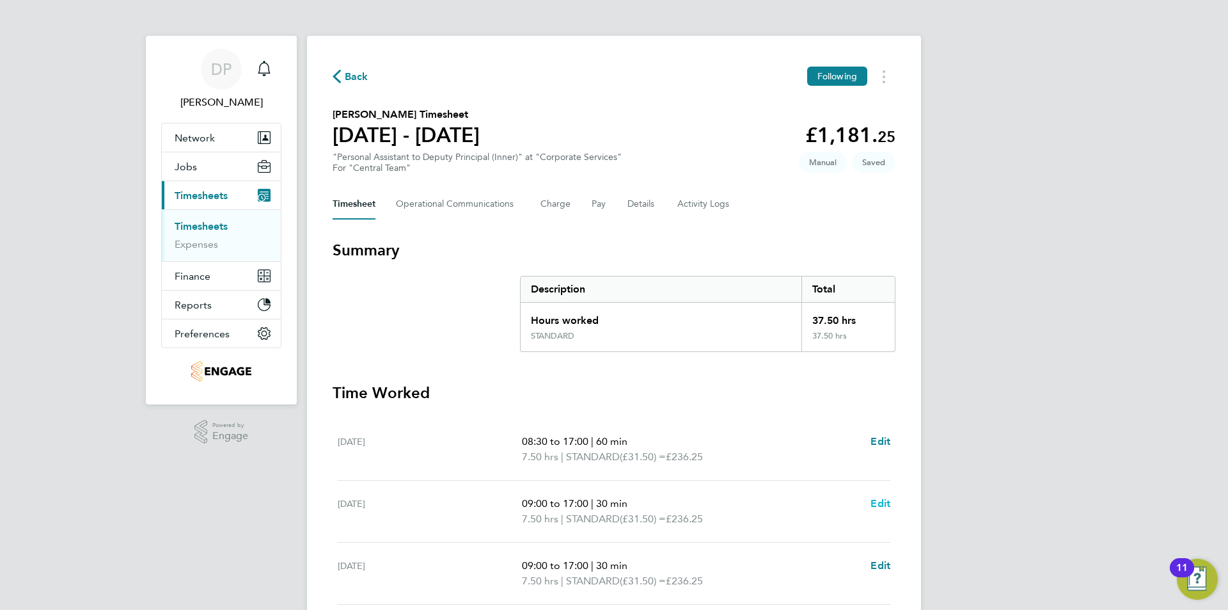
select select "30"
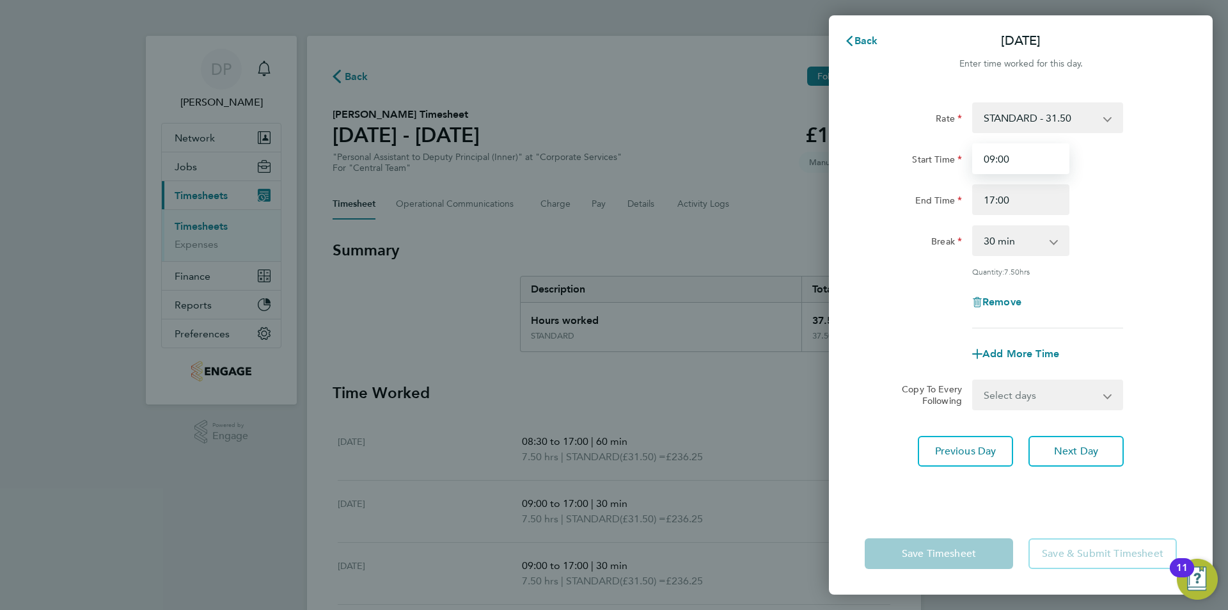
click at [1010, 155] on input "09:00" at bounding box center [1020, 158] width 97 height 31
drag, startPoint x: 1010, startPoint y: 155, endPoint x: 851, endPoint y: 151, distance: 158.7
click at [860, 150] on div "Start Time 09:00" at bounding box center [1021, 158] width 322 height 31
type input "08:30"
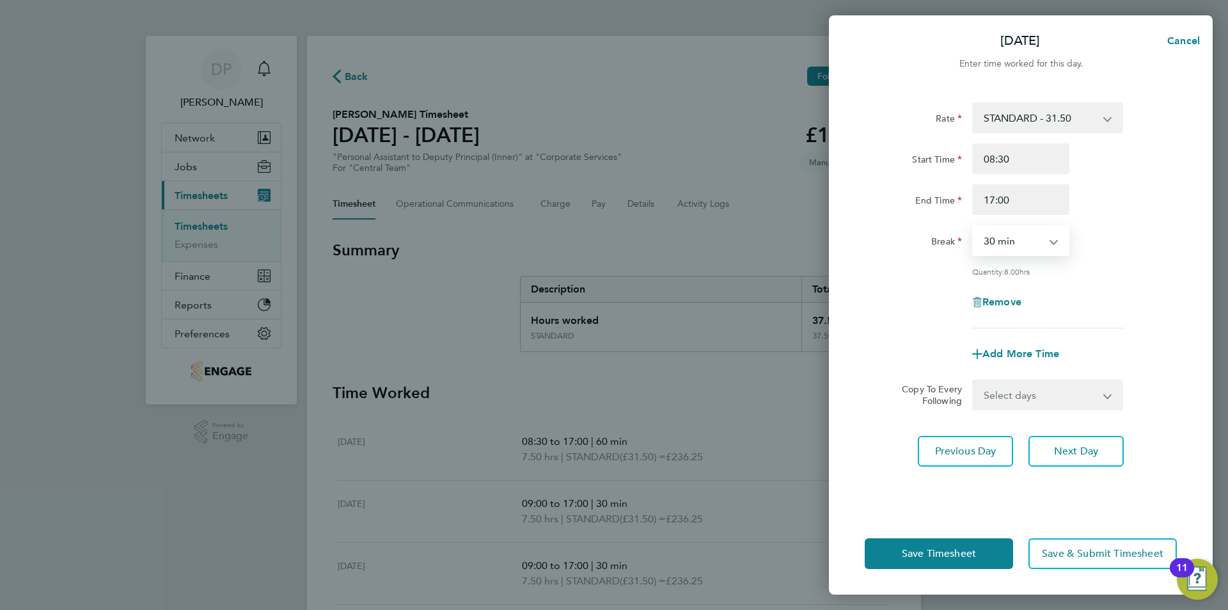
click at [1019, 239] on select "0 min 15 min 30 min 45 min 60 min 75 min 90 min" at bounding box center [1012, 240] width 79 height 28
select select "60"
click at [973, 226] on select "0 min 15 min 30 min 45 min 60 min 75 min 90 min" at bounding box center [1012, 240] width 79 height 28
click at [938, 540] on button "Save Timesheet" at bounding box center [939, 553] width 148 height 31
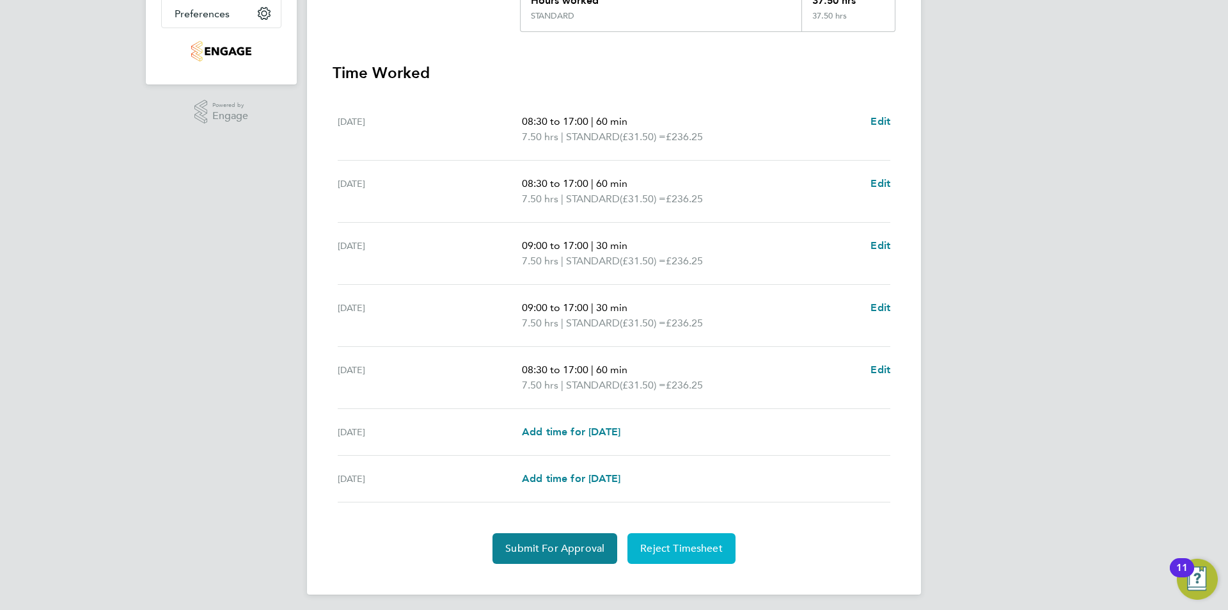
scroll to position [325, 0]
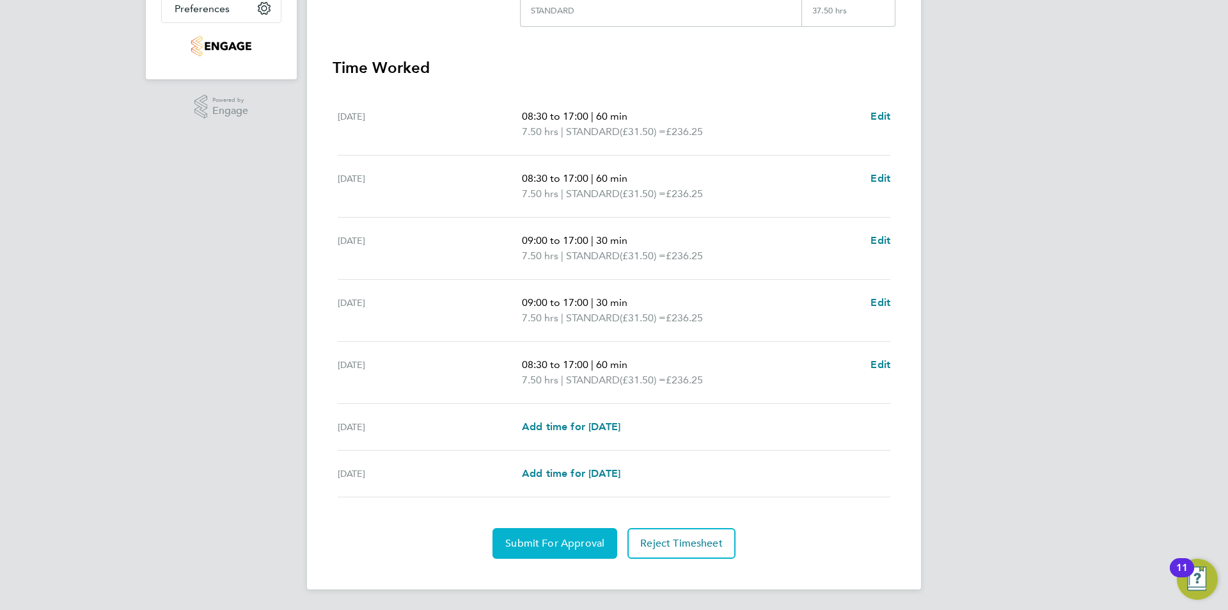
click at [547, 539] on span "Submit For Approval" at bounding box center [554, 543] width 99 height 13
